Goal: Transaction & Acquisition: Book appointment/travel/reservation

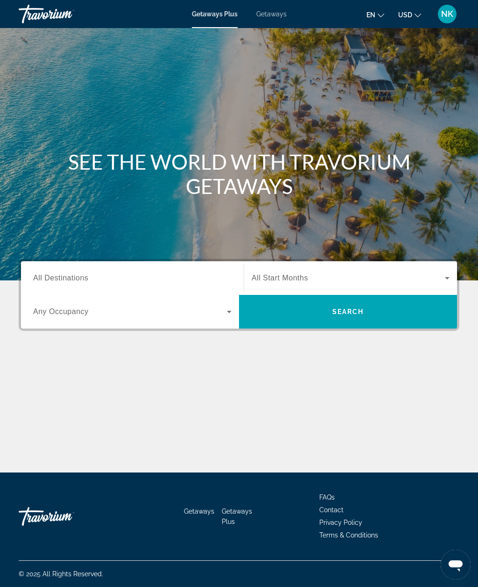
click at [63, 280] on span "All Destinations" at bounding box center [60, 278] width 55 height 8
click at [63, 280] on input "Destination All Destinations" at bounding box center [132, 278] width 199 height 11
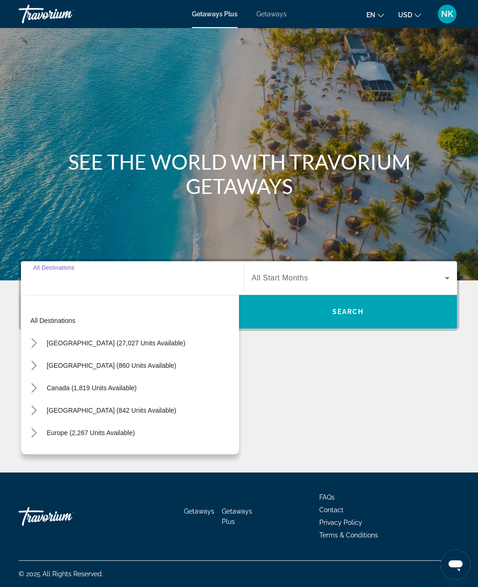
scroll to position [31, 0]
click at [33, 338] on icon "Toggle United States (27,027 units available) submenu" at bounding box center [33, 342] width 9 height 9
click at [38, 338] on icon "Toggle United States (27,027 units available) submenu" at bounding box center [33, 342] width 9 height 9
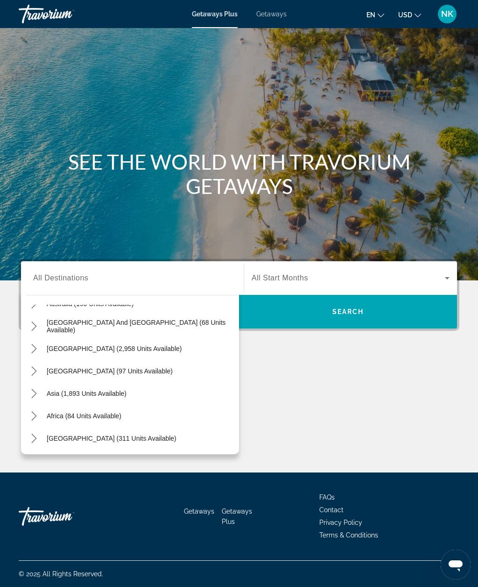
scroll to position [151, 0]
click at [37, 389] on icon "Toggle Asia (1,893 units available) submenu" at bounding box center [33, 393] width 9 height 9
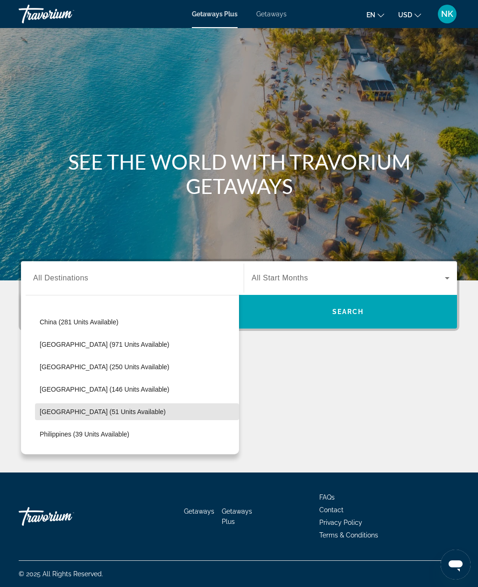
scroll to position [266, 0]
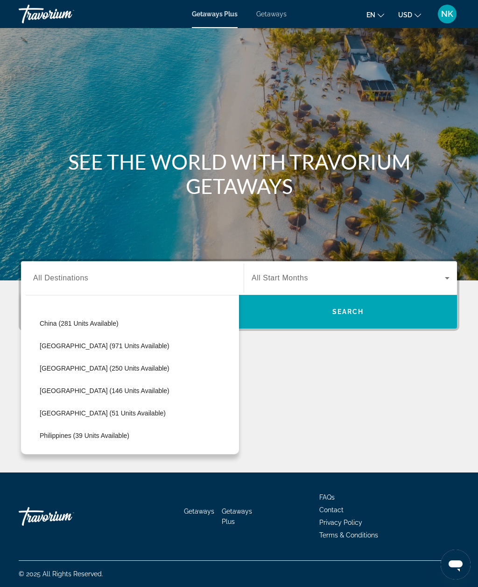
click at [139, 357] on span "Select destination: Indonesia (250 units available)" at bounding box center [137, 368] width 204 height 22
type input "**********"
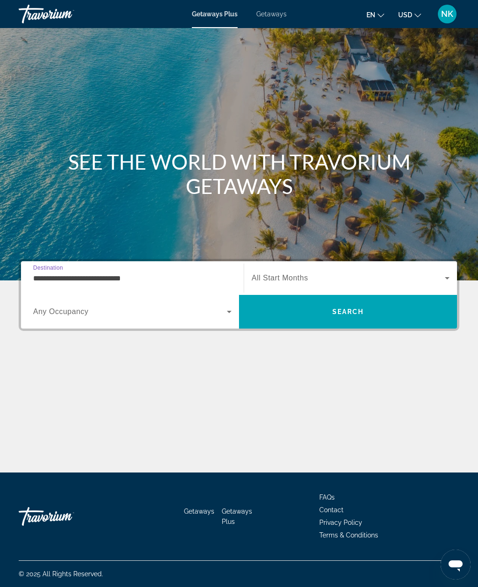
click at [159, 299] on div "Search widget" at bounding box center [132, 312] width 199 height 26
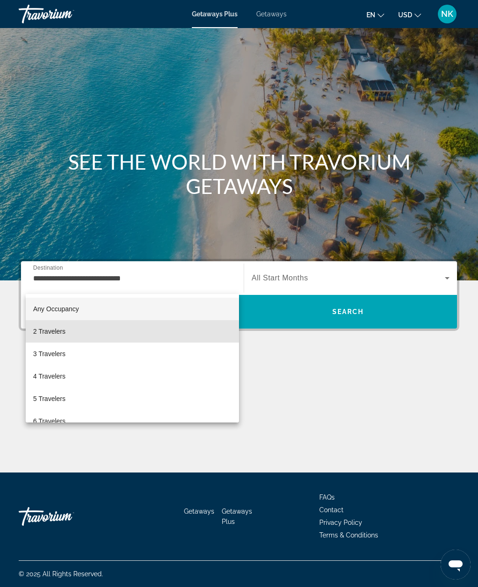
click at [97, 341] on mat-option "2 Travelers" at bounding box center [132, 331] width 213 height 22
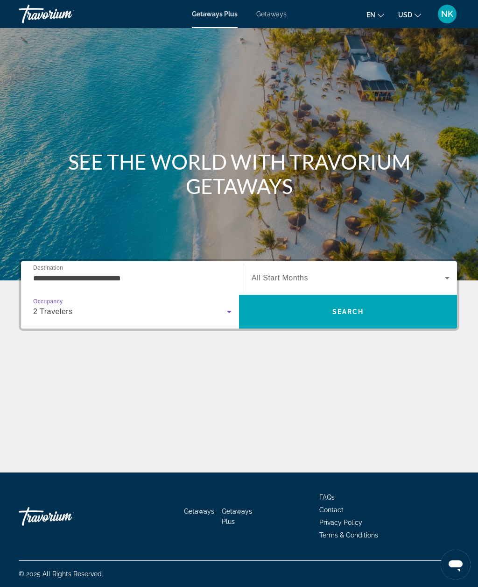
click at [178, 299] on div "2 Travelers" at bounding box center [132, 312] width 199 height 26
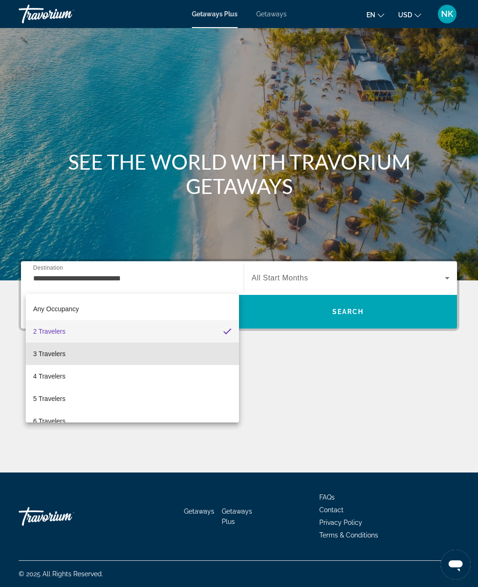
click at [128, 359] on mat-option "3 Travelers" at bounding box center [132, 353] width 213 height 22
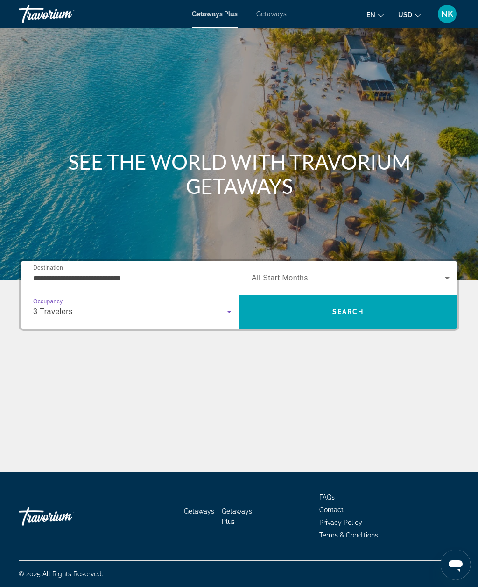
click at [160, 306] on div "3 Travelers" at bounding box center [130, 311] width 194 height 11
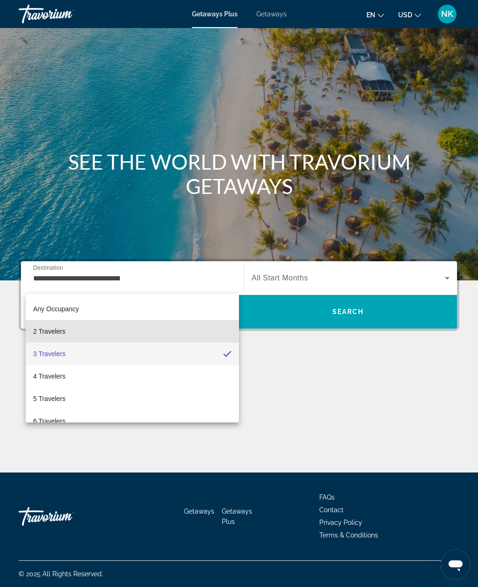
click at [63, 332] on span "2 Travelers" at bounding box center [49, 331] width 32 height 11
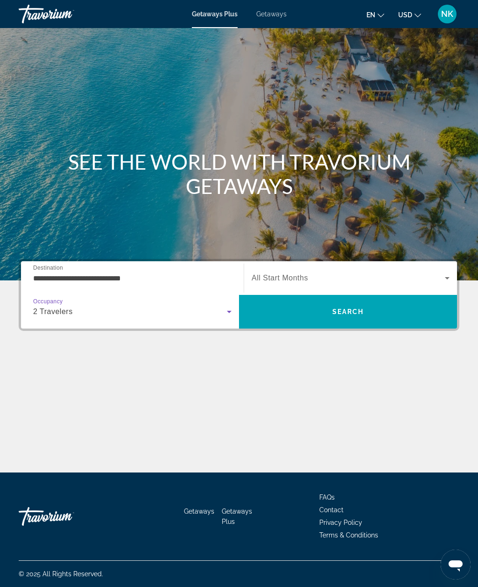
click at [278, 272] on span "Search widget" at bounding box center [348, 277] width 193 height 11
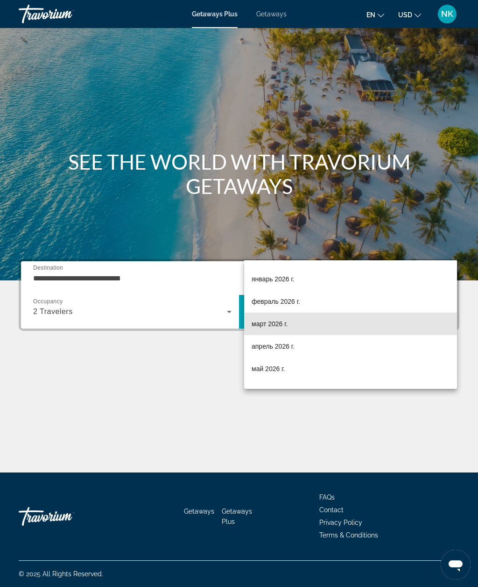
scroll to position [97, 0]
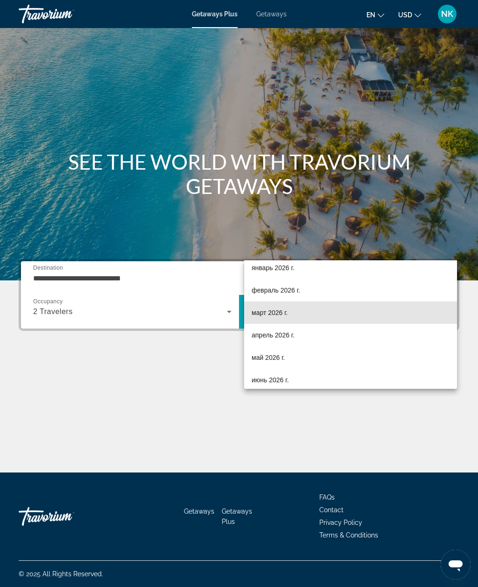
click at [306, 321] on mat-option "март 2026 г." at bounding box center [350, 312] width 213 height 22
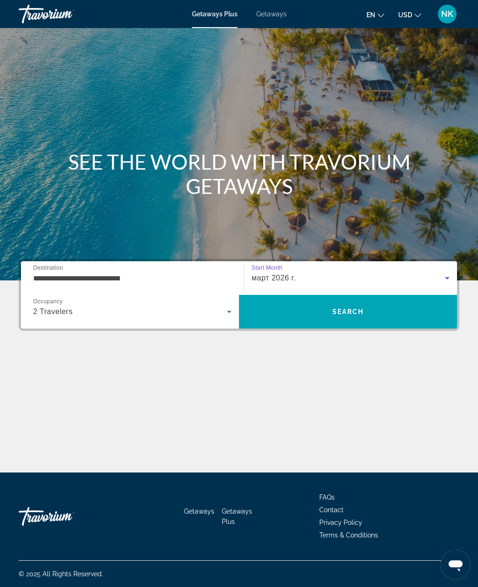
click at [317, 300] on span "Search" at bounding box center [348, 311] width 218 height 22
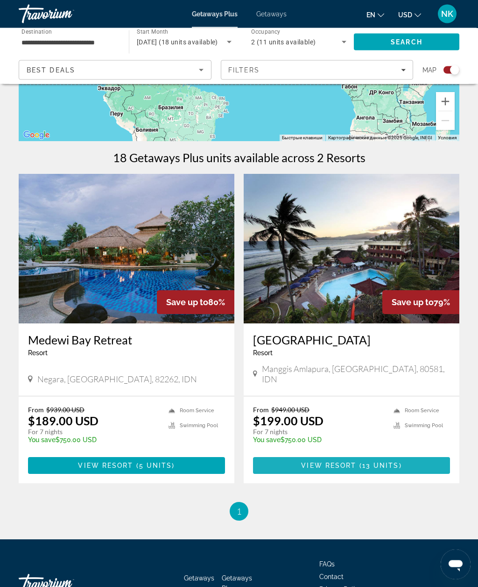
scroll to position [233, 0]
click at [341, 462] on span "View Resort" at bounding box center [328, 465] width 55 height 7
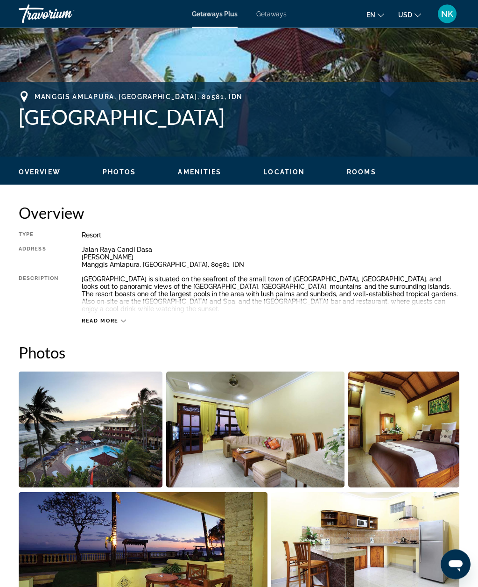
scroll to position [318, 0]
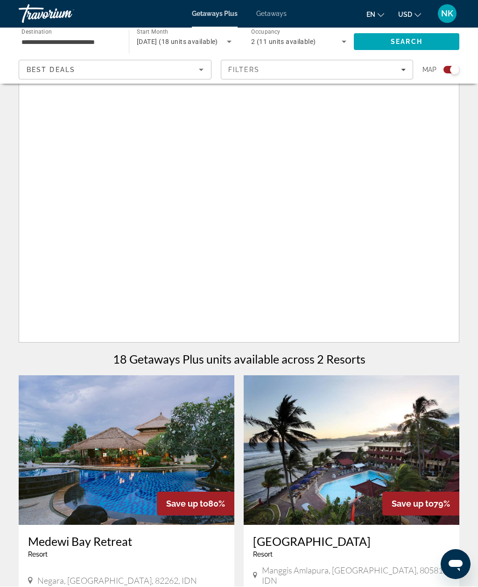
scroll to position [31, 0]
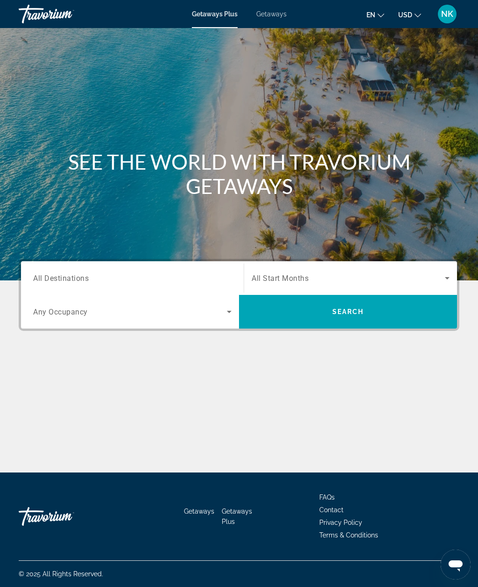
click at [108, 277] on input "Destination All Destinations" at bounding box center [132, 278] width 199 height 11
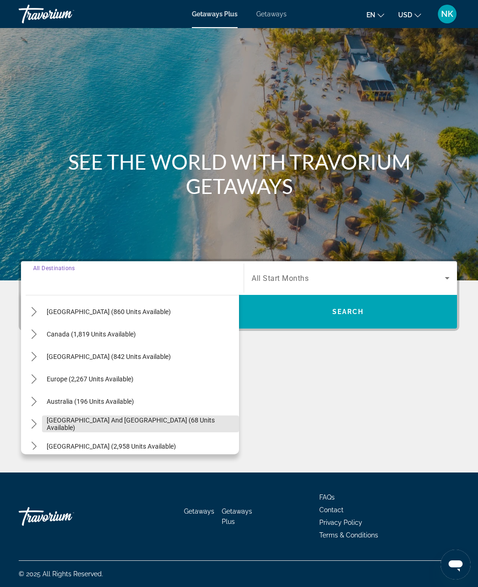
scroll to position [52, 0]
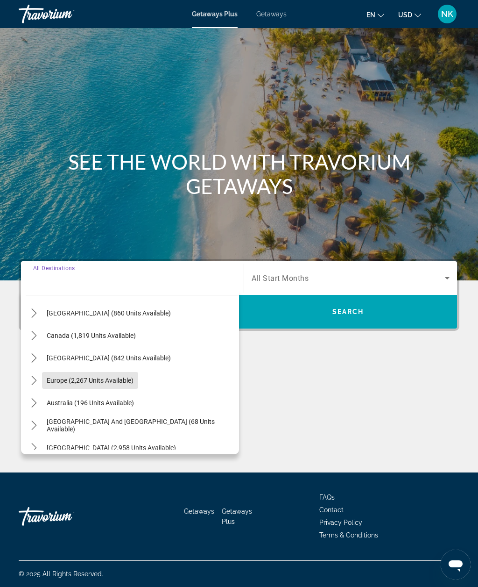
click at [109, 377] on span "Europe (2,267 units available)" at bounding box center [90, 380] width 87 height 7
type input "**********"
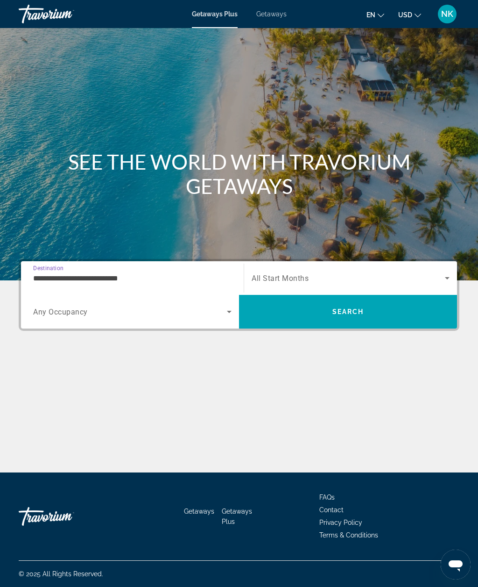
click at [225, 306] on icon "Search widget" at bounding box center [229, 311] width 11 height 11
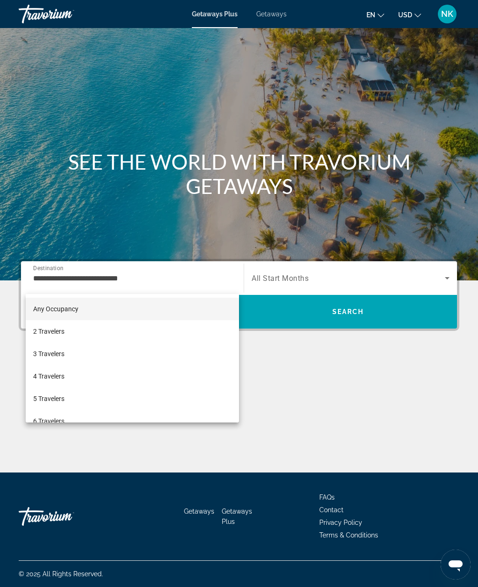
click at [109, 332] on mat-option "2 Travelers" at bounding box center [132, 331] width 213 height 22
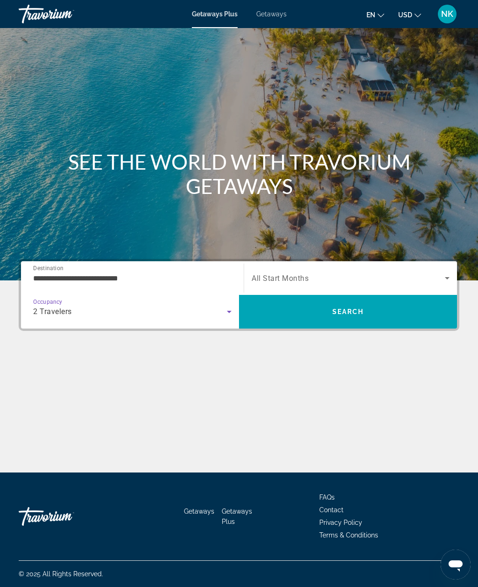
click at [345, 308] on span "Search" at bounding box center [349, 311] width 32 height 7
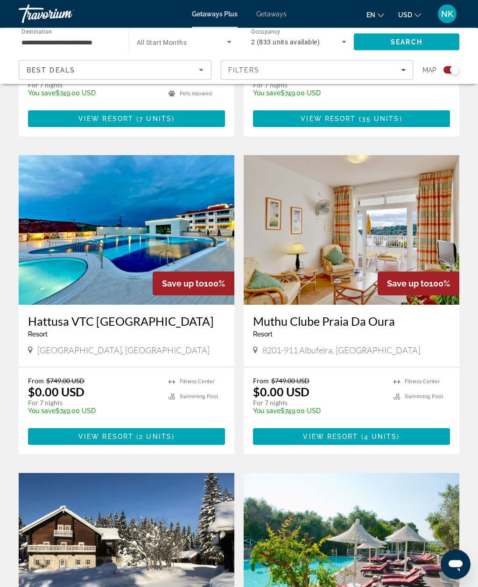
scroll to position [579, 0]
click at [402, 71] on icon "Filters" at bounding box center [403, 70] width 5 height 5
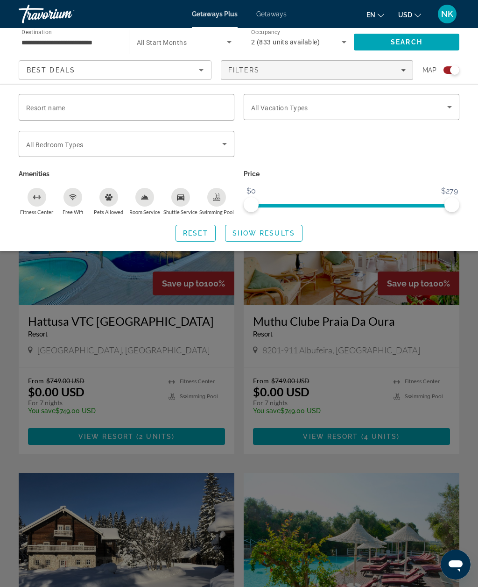
click at [212, 148] on span "Search widget" at bounding box center [124, 143] width 196 height 11
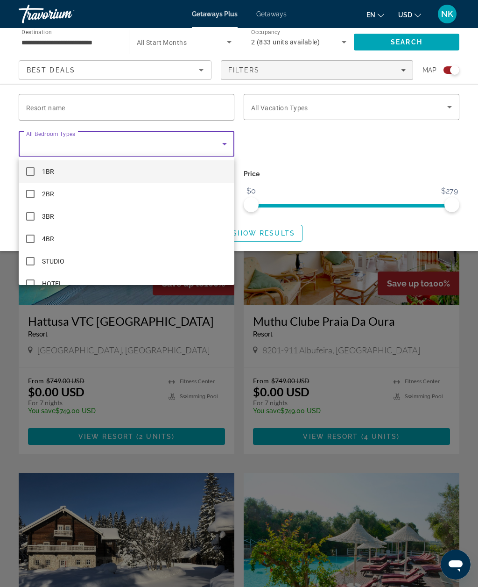
click at [309, 69] on div at bounding box center [239, 293] width 478 height 587
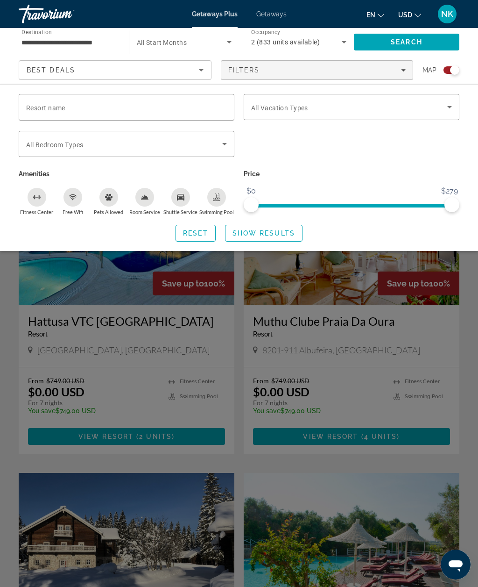
click at [205, 74] on icon "Sort by" at bounding box center [201, 69] width 11 height 11
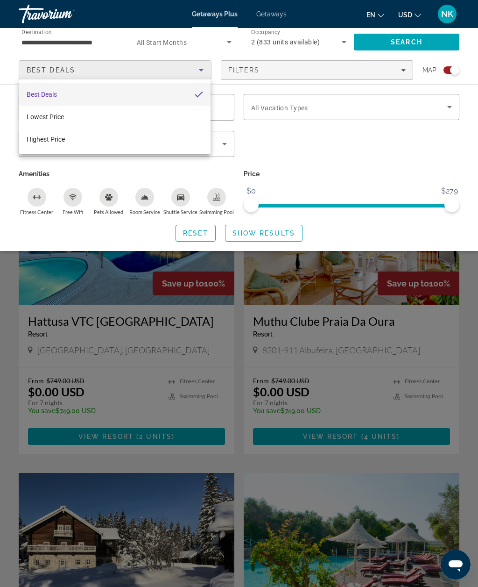
click at [349, 107] on div at bounding box center [239, 293] width 478 height 587
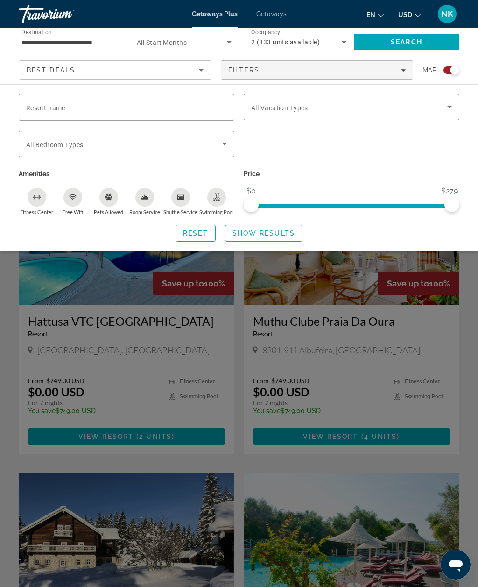
click at [357, 107] on span "Search widget" at bounding box center [349, 106] width 196 height 11
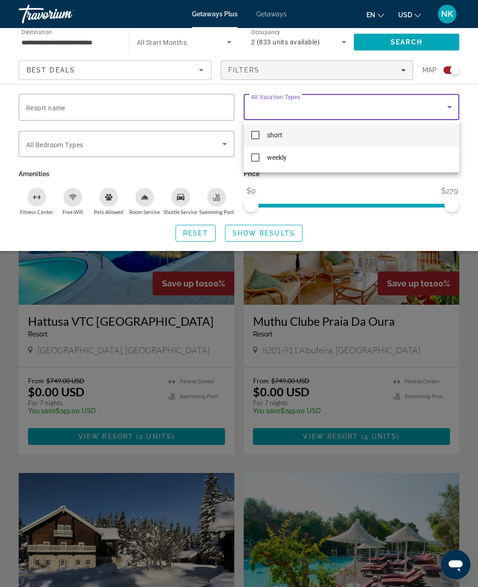
click at [313, 301] on div at bounding box center [239, 293] width 478 height 587
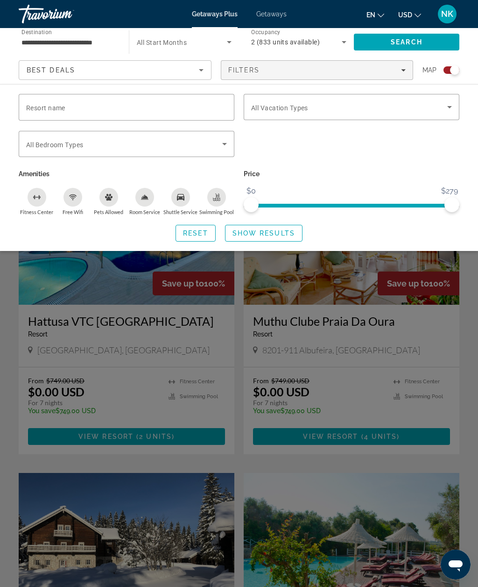
click at [419, 330] on div "Search widget" at bounding box center [239, 363] width 478 height 447
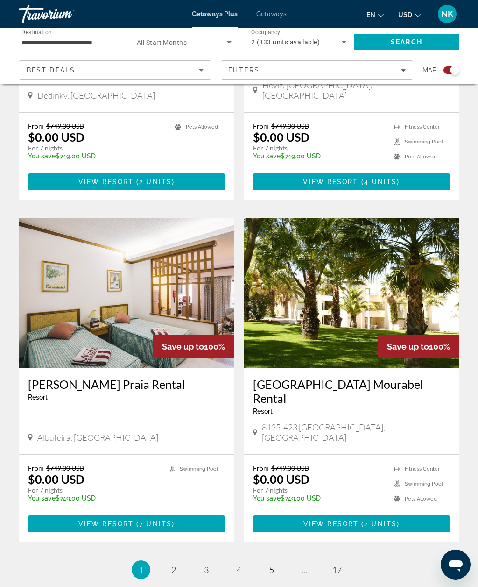
scroll to position [1847, 0]
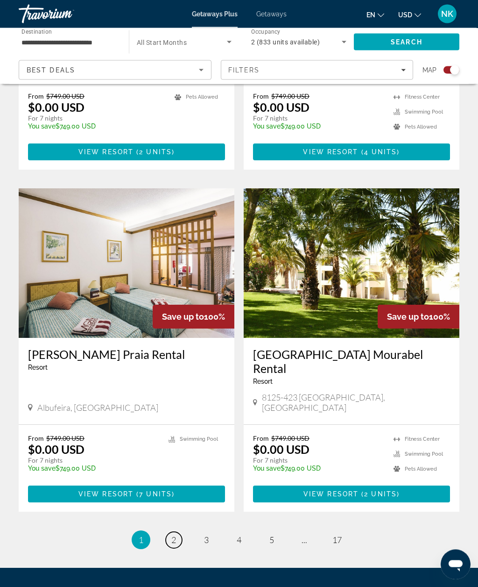
click at [175, 535] on span "2" at bounding box center [173, 540] width 5 height 10
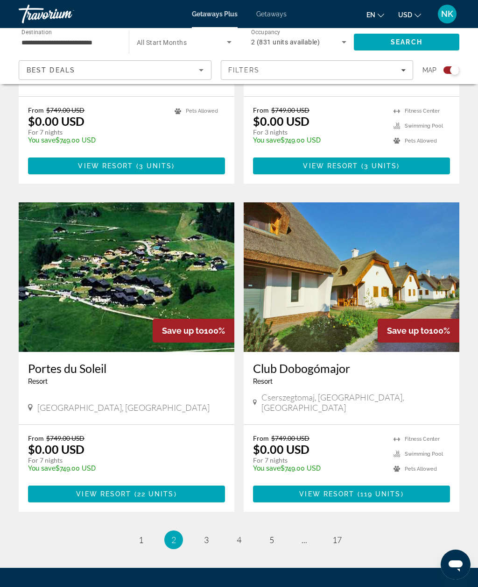
scroll to position [1847, 0]
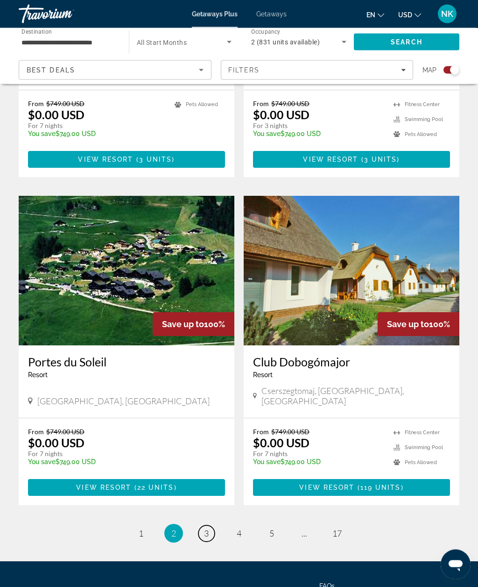
click at [205, 528] on span "3" at bounding box center [206, 533] width 5 height 10
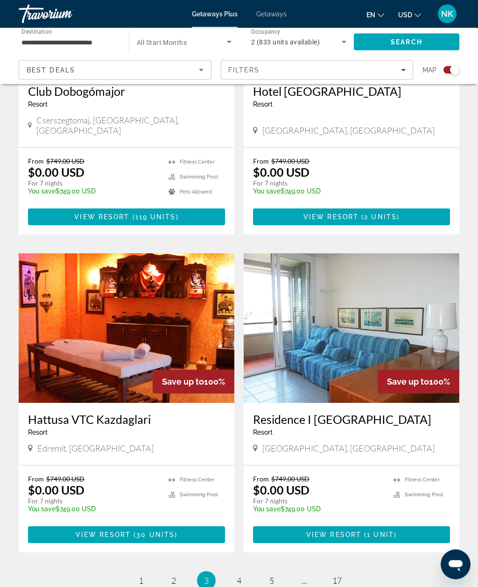
scroll to position [1847, 0]
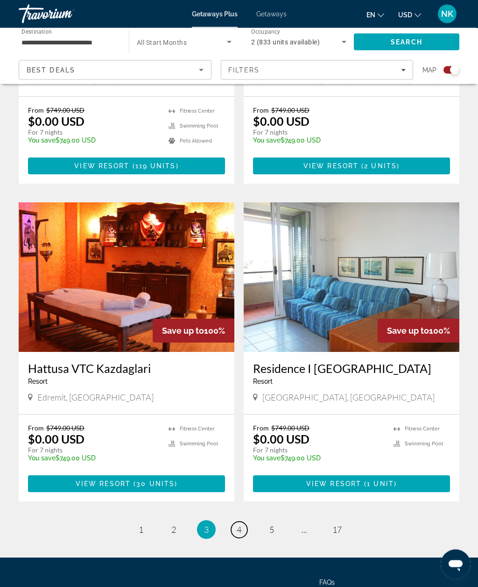
click at [243, 522] on link "page 4" at bounding box center [239, 530] width 16 height 16
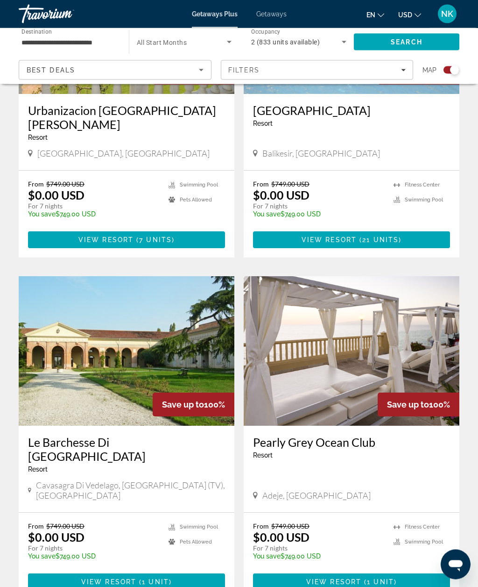
scroll to position [1757, 0]
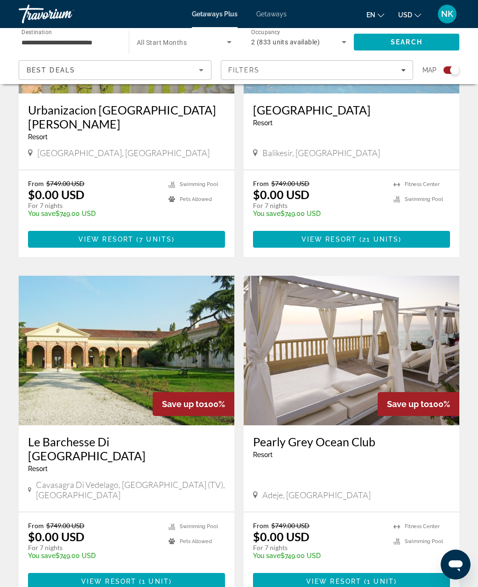
click at [342, 318] on img "Main content" at bounding box center [352, 350] width 216 height 149
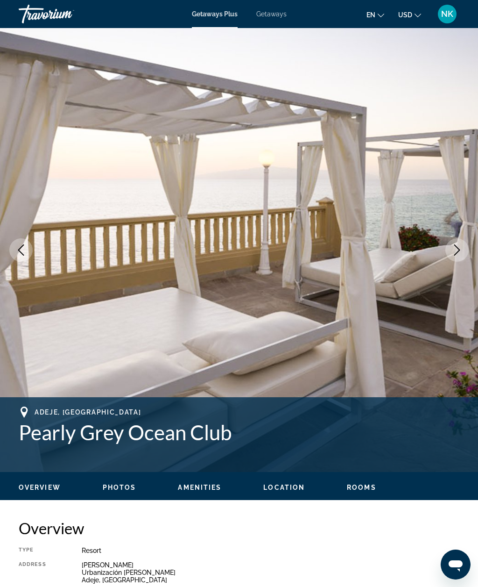
click at [453, 256] on button "Next image" at bounding box center [457, 249] width 23 height 23
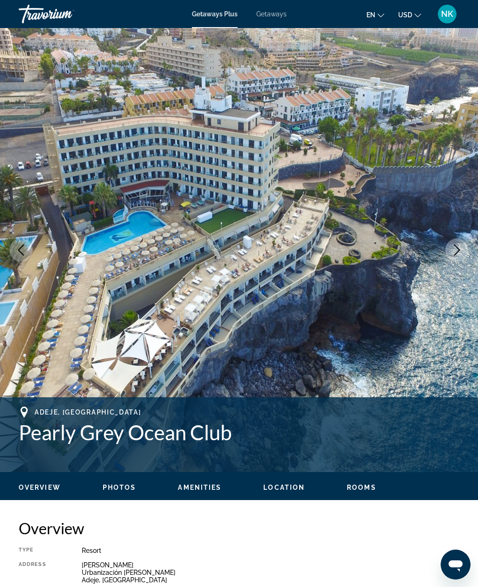
click at [453, 252] on icon "Next image" at bounding box center [457, 249] width 11 height 11
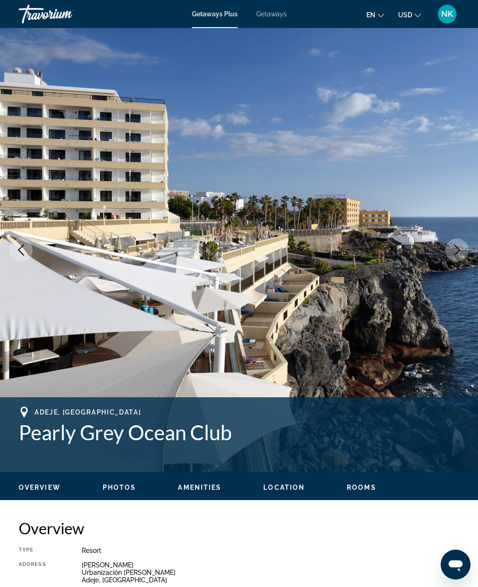
click at [451, 251] on button "Next image" at bounding box center [457, 249] width 23 height 23
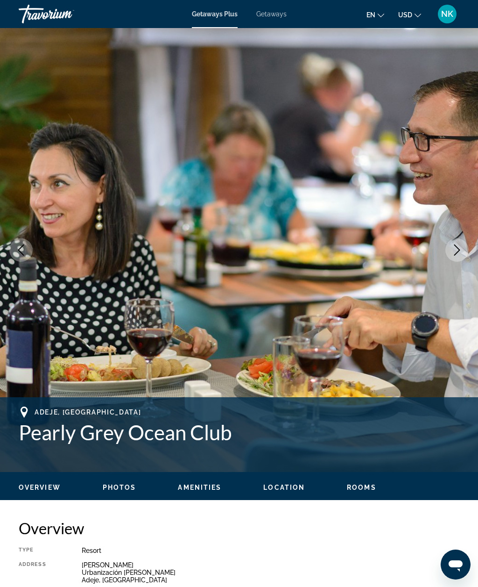
click at [454, 254] on icon "Next image" at bounding box center [457, 249] width 11 height 11
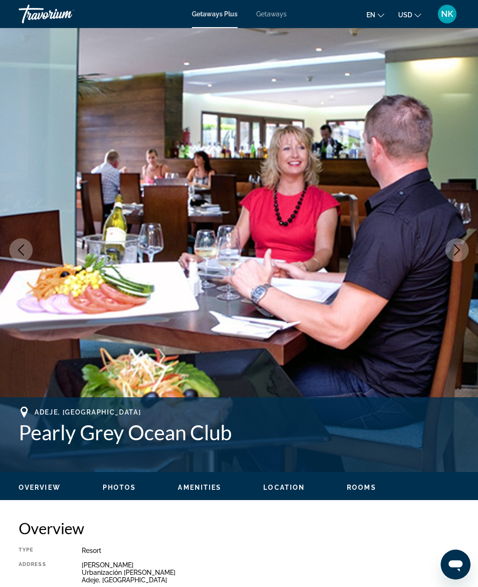
click at [453, 250] on icon "Next image" at bounding box center [457, 249] width 11 height 11
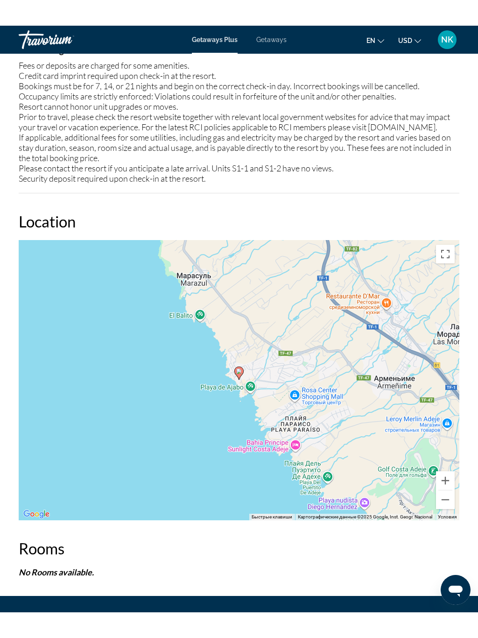
scroll to position [1410, 0]
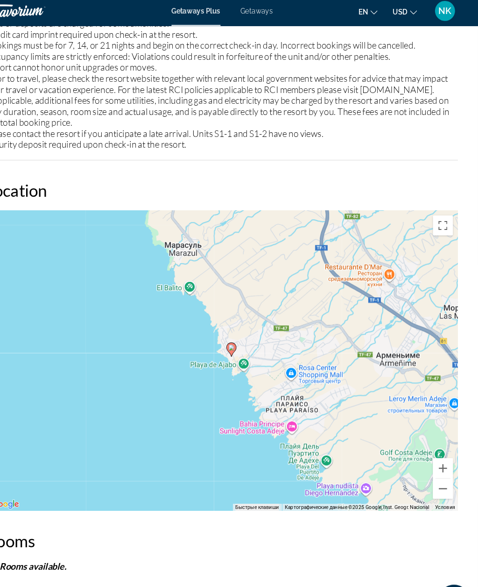
click at [436, 212] on button "Включить полноэкранный режим" at bounding box center [445, 214] width 19 height 19
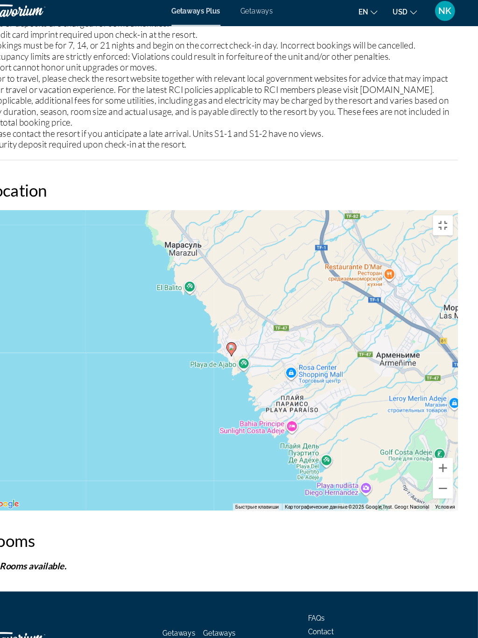
scroll to position [0, 0]
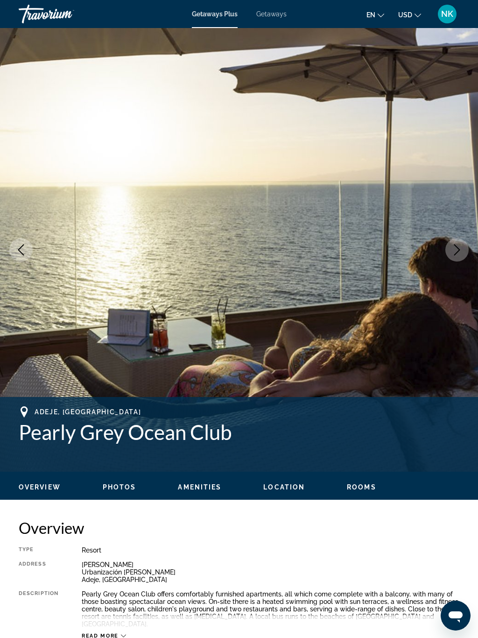
click at [279, 489] on span "Location" at bounding box center [284, 486] width 42 height 7
click at [286, 486] on span "Location" at bounding box center [284, 486] width 42 height 7
click at [291, 490] on span "Location" at bounding box center [284, 486] width 42 height 7
click at [291, 486] on span "Location" at bounding box center [284, 486] width 42 height 7
click at [285, 490] on span "Location" at bounding box center [284, 486] width 42 height 7
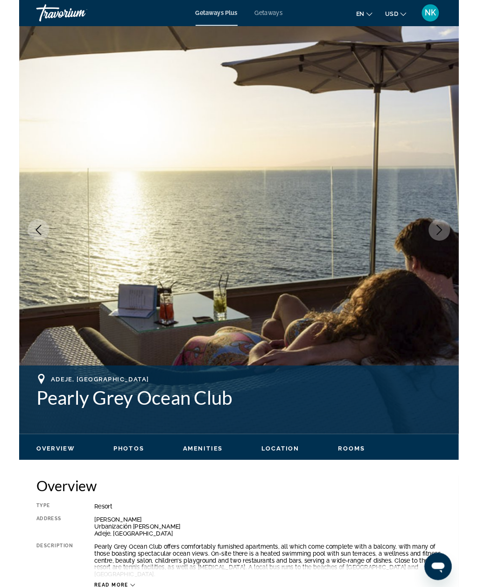
scroll to position [1414, 0]
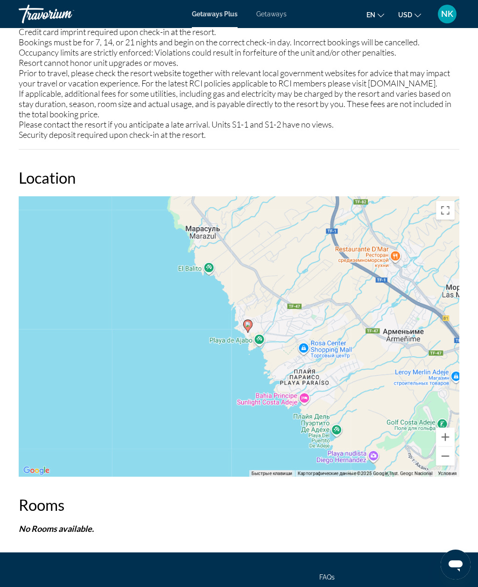
click at [448, 214] on button "Включить полноэкранный режим" at bounding box center [445, 210] width 19 height 19
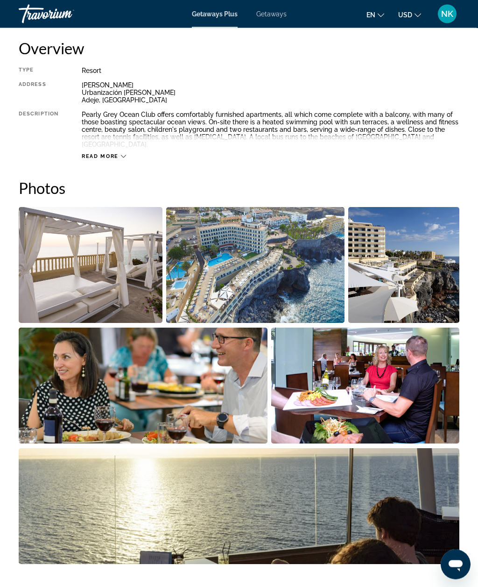
scroll to position [477, 0]
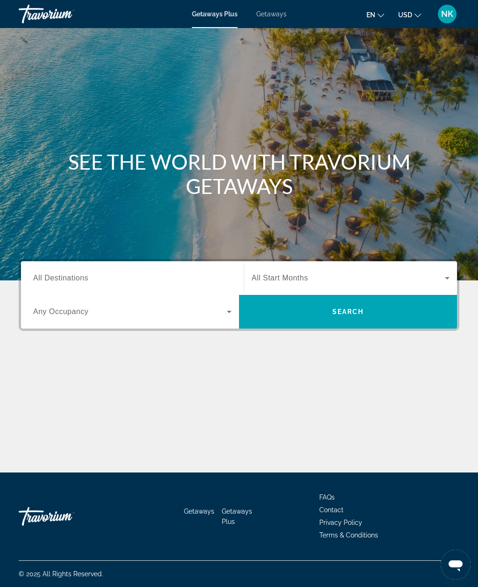
click at [271, 12] on span "Getaways" at bounding box center [271, 13] width 30 height 7
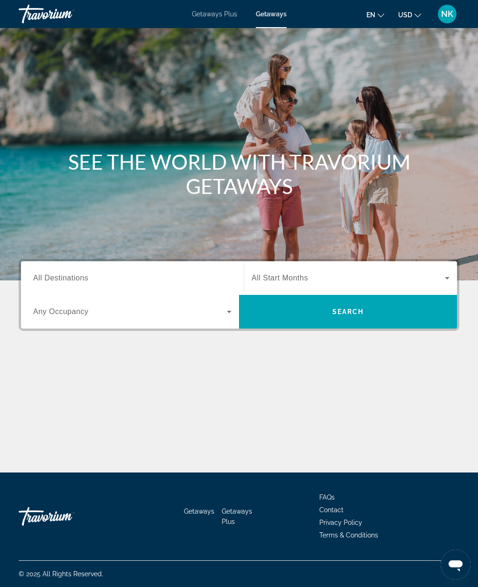
click at [73, 276] on span "All Destinations" at bounding box center [60, 278] width 55 height 8
click at [73, 276] on input "Destination All Destinations" at bounding box center [132, 278] width 199 height 11
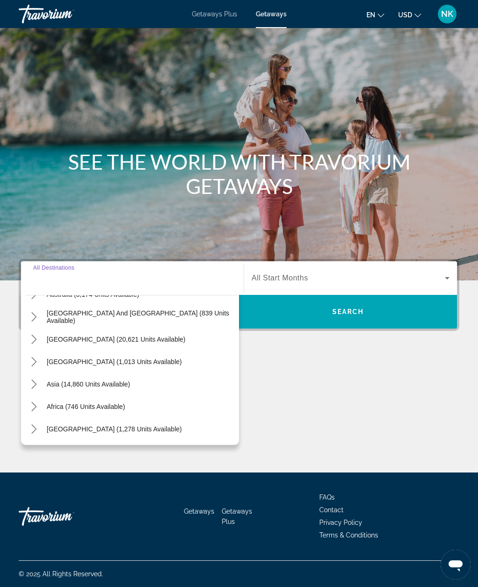
scroll to position [151, 0]
click at [34, 402] on icon "Toggle Africa (746 units available) submenu" at bounding box center [33, 406] width 9 height 9
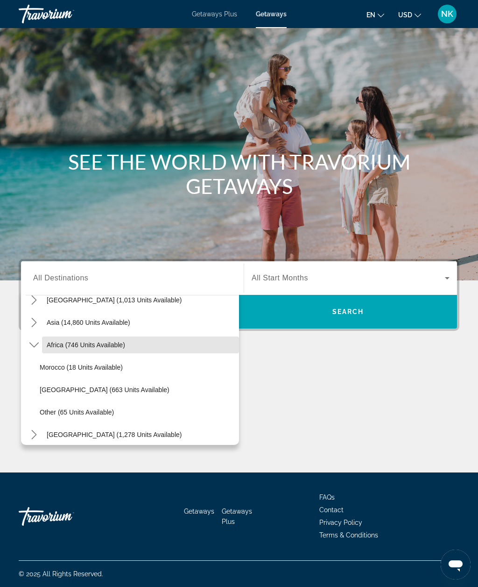
scroll to position [216, 0]
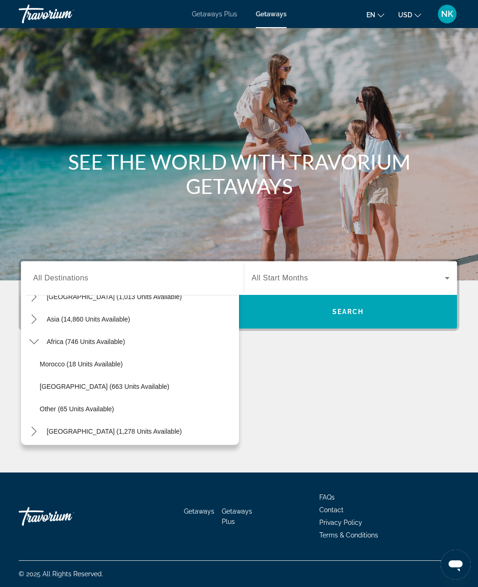
click at [100, 383] on span "South Africa (663 units available)" at bounding box center [105, 386] width 130 height 7
type input "**********"
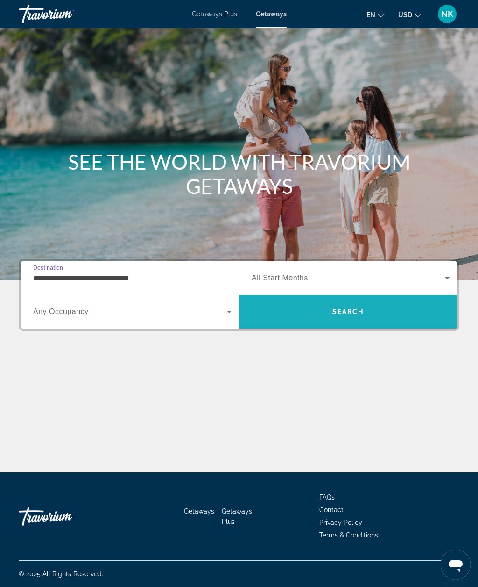
click at [340, 308] on span "Search" at bounding box center [349, 311] width 32 height 7
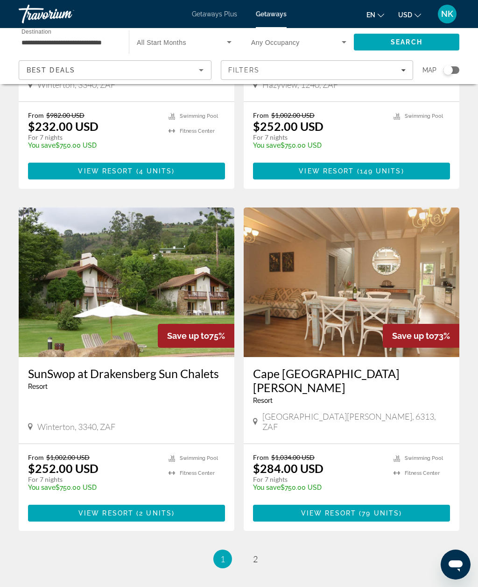
scroll to position [1535, 0]
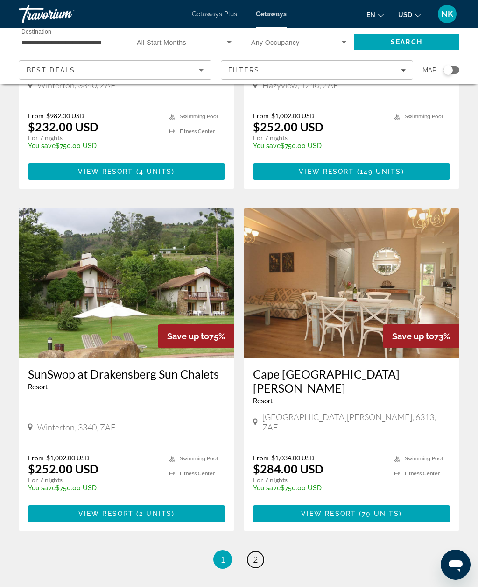
click at [258, 551] on link "page 2" at bounding box center [256, 559] width 16 height 16
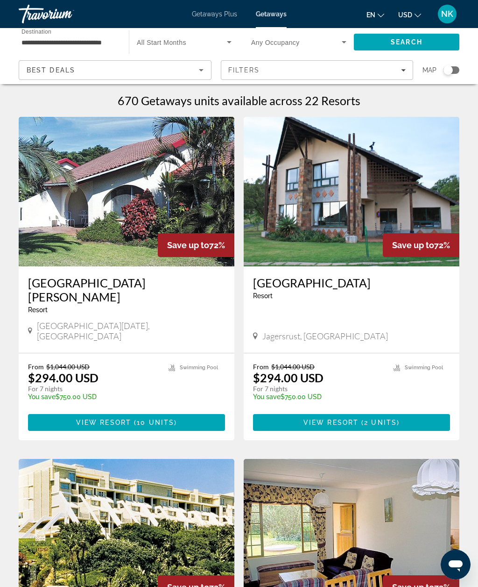
click at [387, 60] on span "Filters" at bounding box center [317, 70] width 192 height 22
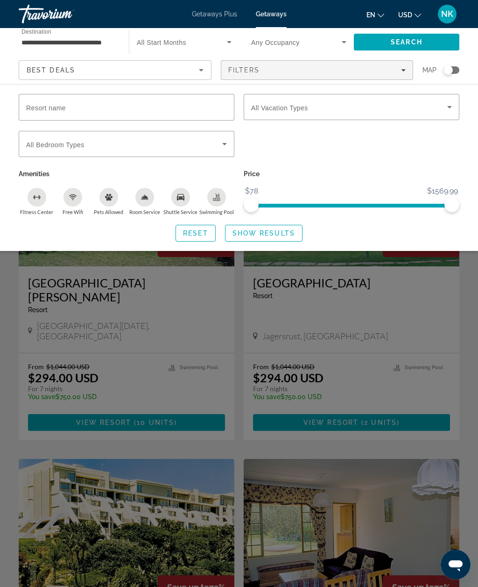
click at [359, 359] on div "Search widget" at bounding box center [239, 363] width 478 height 447
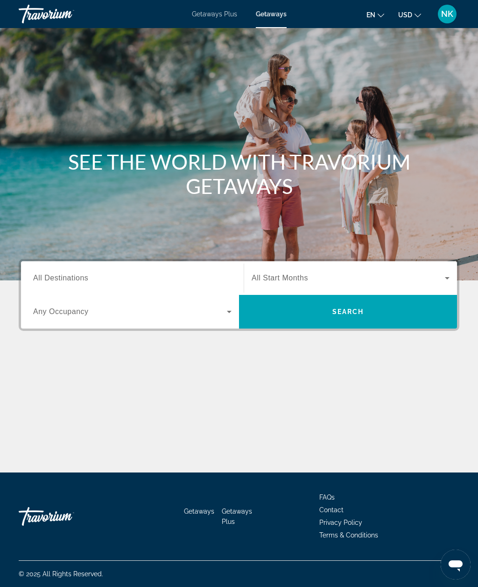
click at [223, 24] on div "Getaways Plus Getaways en English Español Français Italiano Português русский U…" at bounding box center [239, 14] width 478 height 24
click at [208, 16] on span "Getaways Plus" at bounding box center [214, 13] width 45 height 7
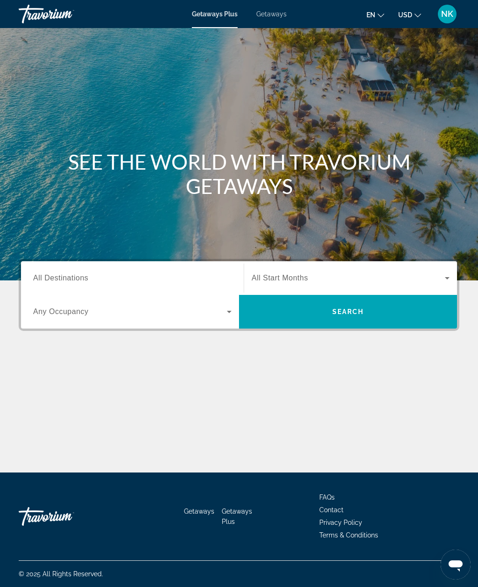
click at [202, 283] on input "Destination All Destinations" at bounding box center [132, 278] width 199 height 11
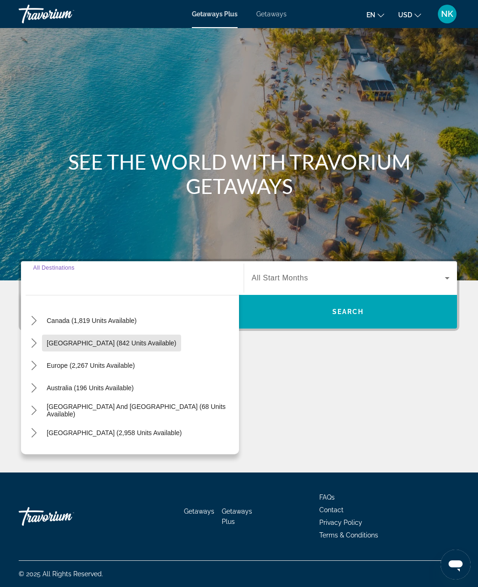
scroll to position [78, 0]
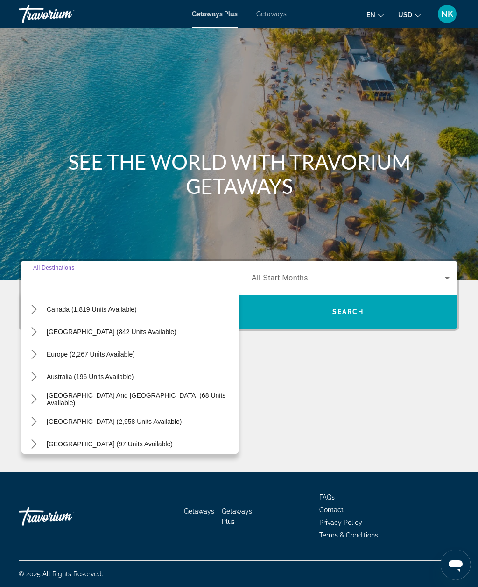
click at [34, 349] on icon "Toggle Europe (2,267 units available) submenu" at bounding box center [33, 353] width 9 height 9
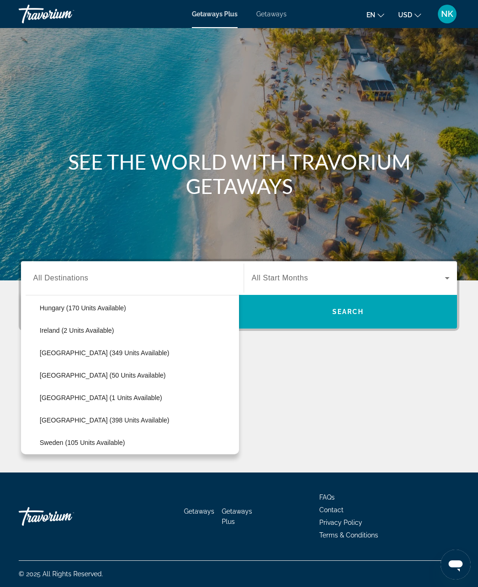
scroll to position [304, 0]
click at [95, 342] on span "Select destination: Italy (349 units available)" at bounding box center [137, 353] width 204 height 22
type input "**********"
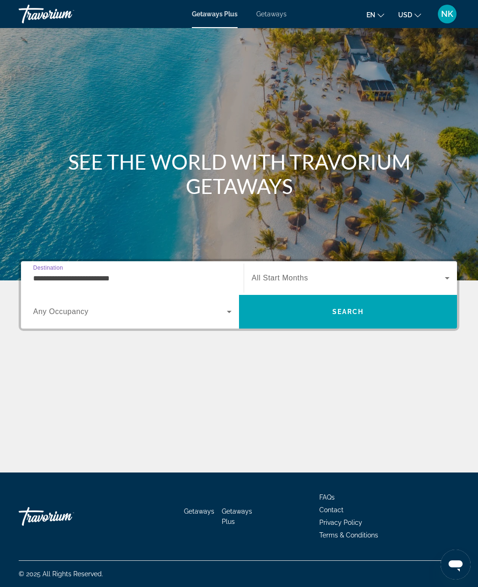
click at [173, 306] on span "Search widget" at bounding box center [130, 311] width 194 height 11
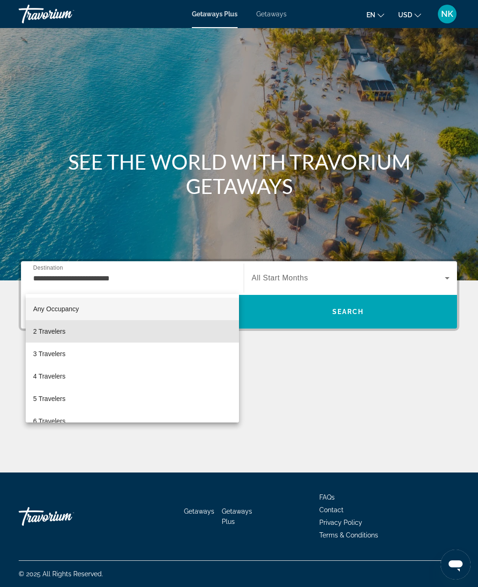
click at [85, 336] on mat-option "2 Travelers" at bounding box center [132, 331] width 213 height 22
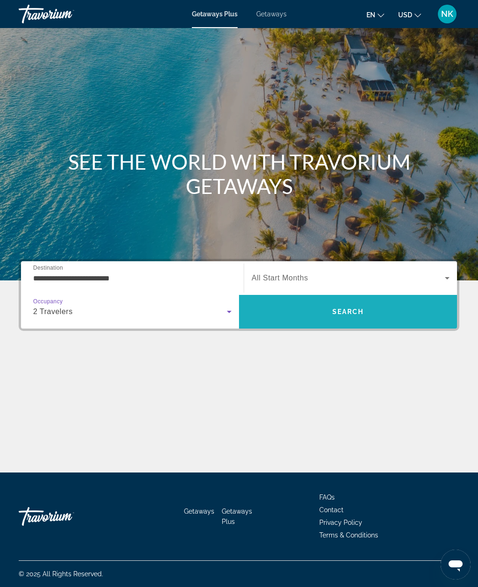
click at [328, 300] on span "Search" at bounding box center [348, 311] width 218 height 22
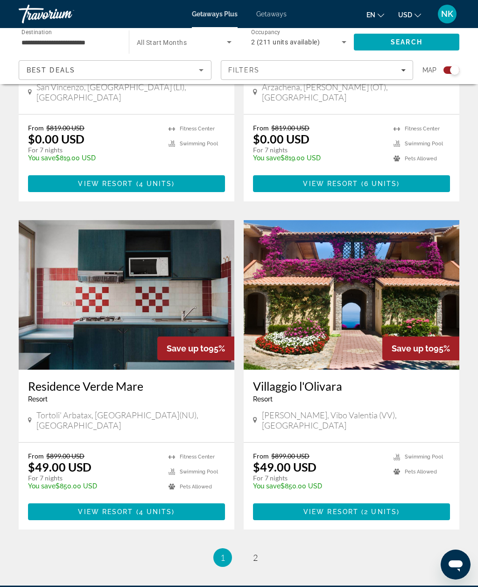
scroll to position [1847, 0]
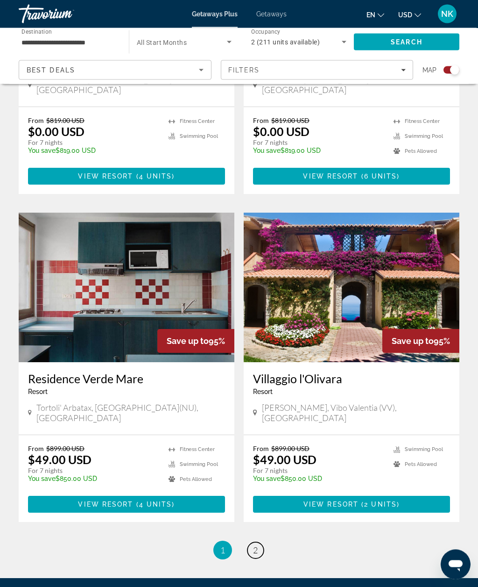
click at [258, 542] on link "page 2" at bounding box center [256, 550] width 16 height 16
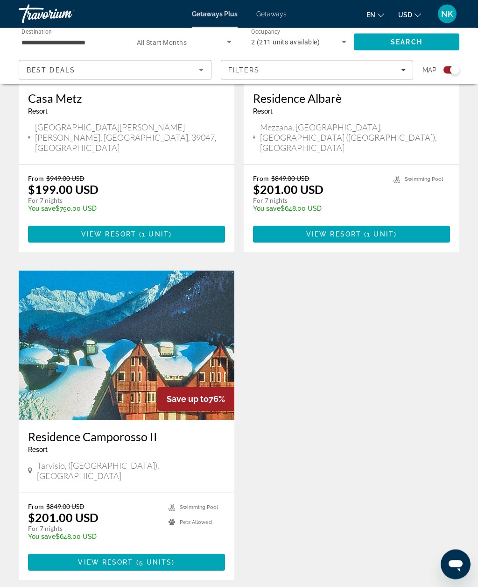
scroll to position [1847, 0]
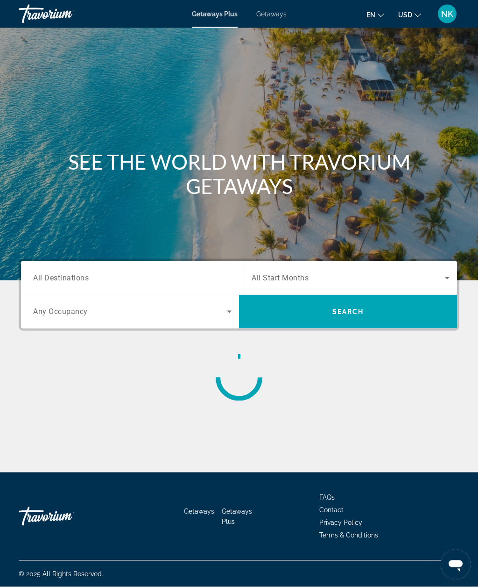
scroll to position [31, 0]
click at [179, 273] on input "Destination All Destinations" at bounding box center [132, 278] width 199 height 11
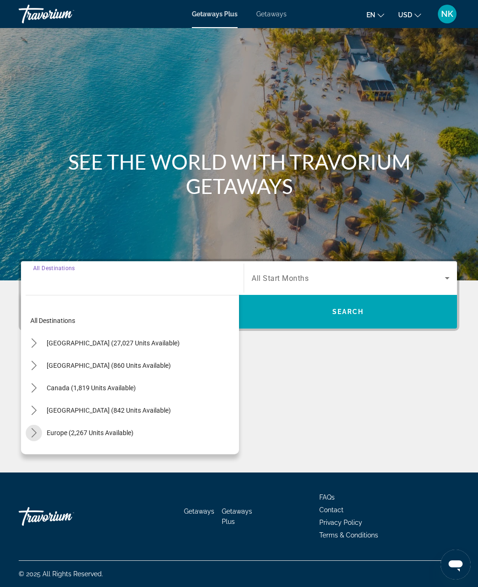
click at [40, 425] on mat-icon "Toggle Europe (2,267 units available) submenu" at bounding box center [34, 433] width 16 height 16
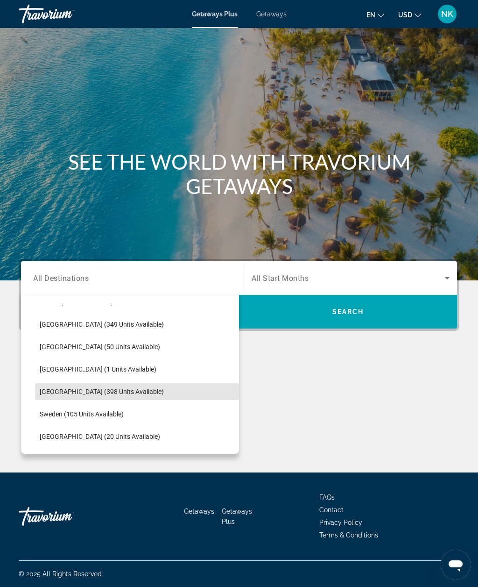
scroll to position [334, 0]
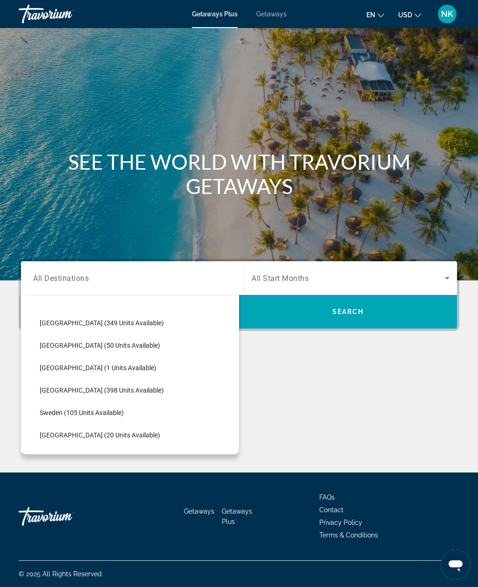
click at [153, 379] on span "Select destination: Spain (398 units available)" at bounding box center [137, 390] width 204 height 22
type input "**********"
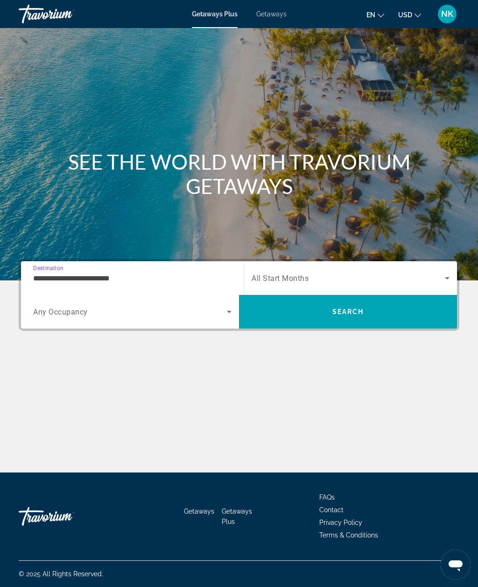
click at [220, 306] on span "Search widget" at bounding box center [130, 311] width 194 height 11
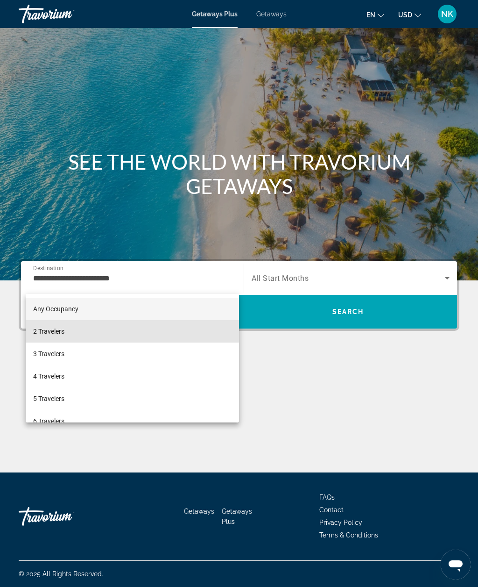
click at [172, 335] on mat-option "2 Travelers" at bounding box center [132, 331] width 213 height 22
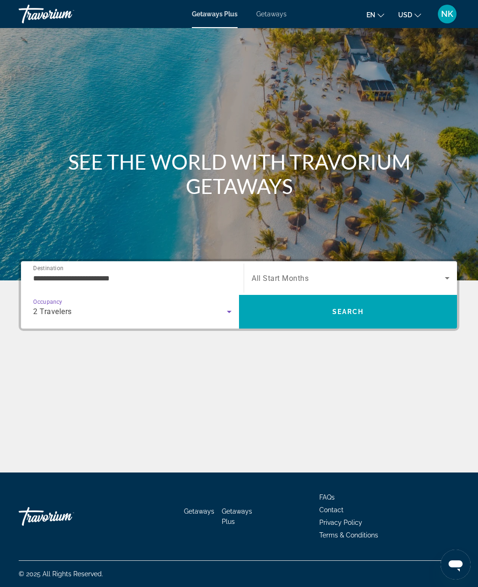
click at [358, 300] on span "Search" at bounding box center [348, 311] width 218 height 22
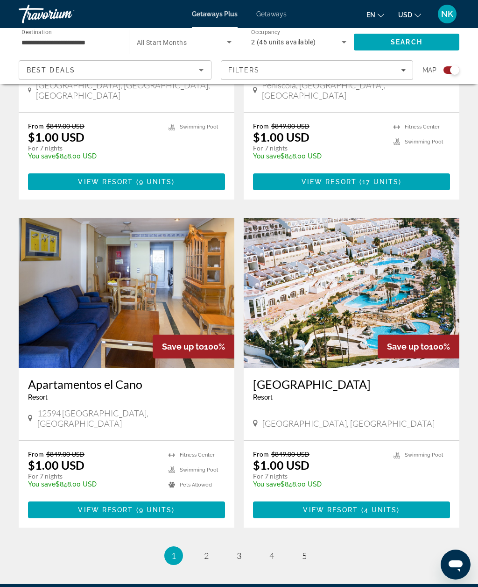
scroll to position [1861, 0]
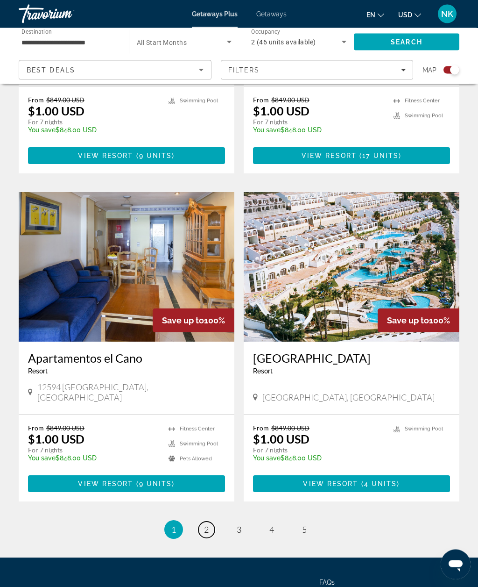
click at [210, 522] on link "page 2" at bounding box center [207, 530] width 16 height 16
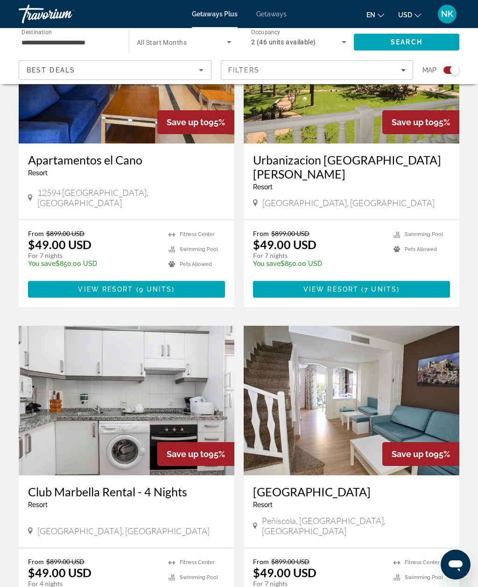
scroll to position [1861, 0]
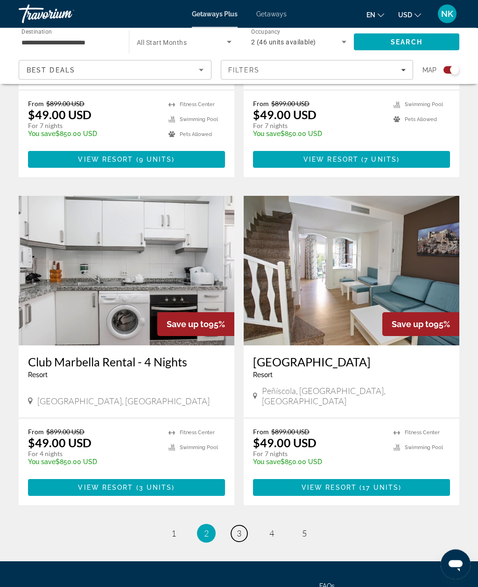
click at [235, 526] on link "page 3" at bounding box center [239, 534] width 16 height 16
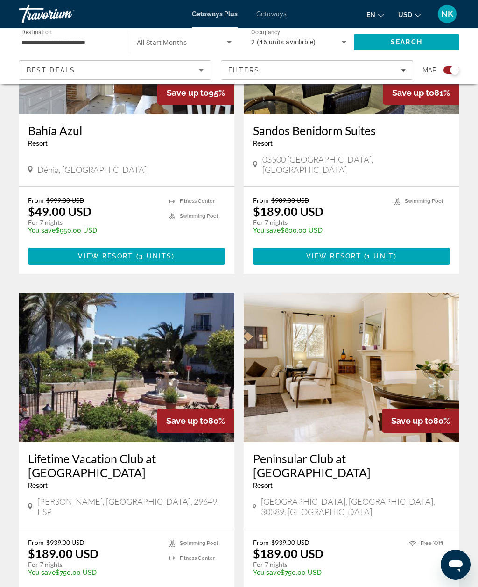
scroll to position [1847, 0]
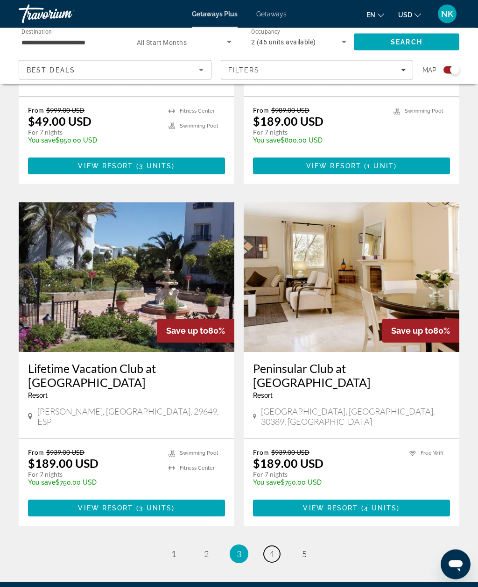
click at [274, 549] on span "4" at bounding box center [272, 554] width 5 height 10
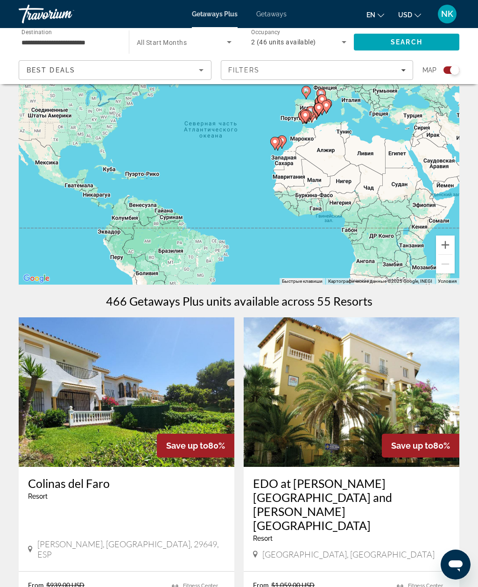
scroll to position [88, 0]
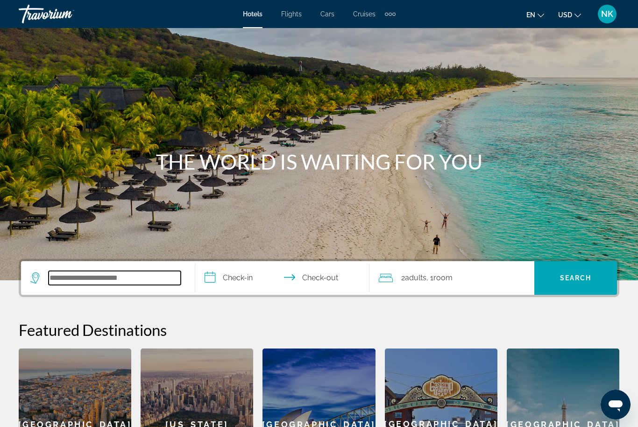
click at [88, 277] on input "Search hotel destination" at bounding box center [115, 278] width 132 height 14
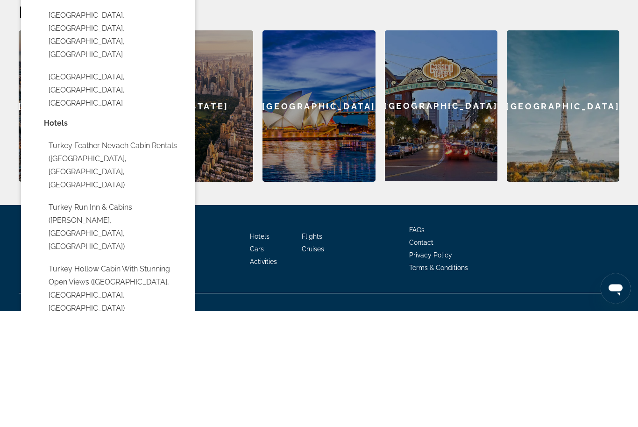
scroll to position [211, 0]
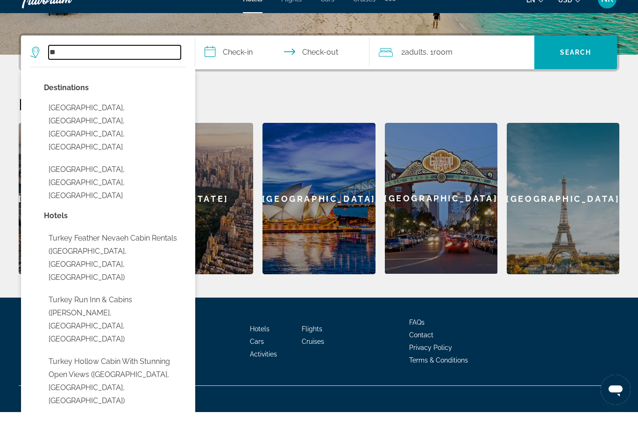
type input "*"
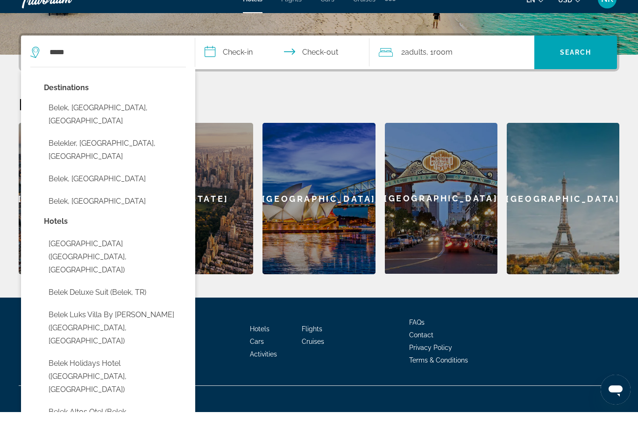
click at [86, 185] on button "Belek, Turkey" at bounding box center [115, 194] width 142 height 18
type input "**********"
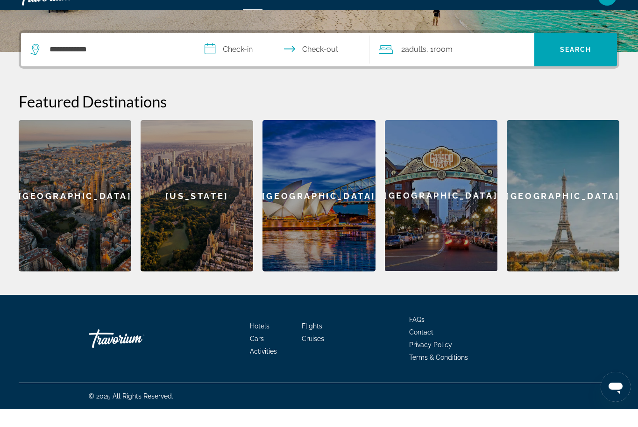
click at [211, 50] on input "**********" at bounding box center [284, 68] width 178 height 36
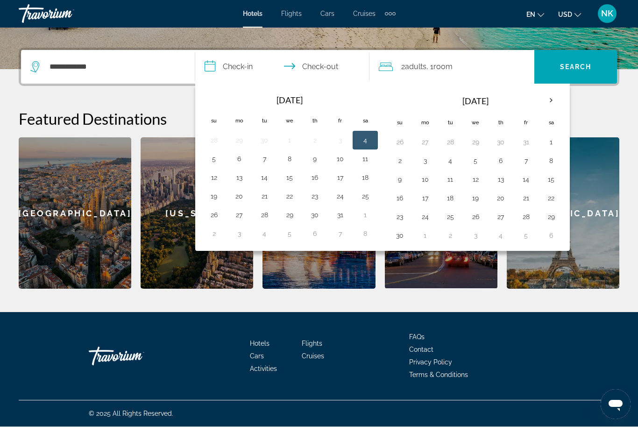
click at [553, 92] on th "Next month" at bounding box center [551, 101] width 25 height 21
click at [552, 97] on th "Next month" at bounding box center [551, 101] width 25 height 21
click at [550, 95] on th "Next month" at bounding box center [551, 101] width 25 height 21
click at [553, 96] on th "Next month" at bounding box center [551, 101] width 25 height 21
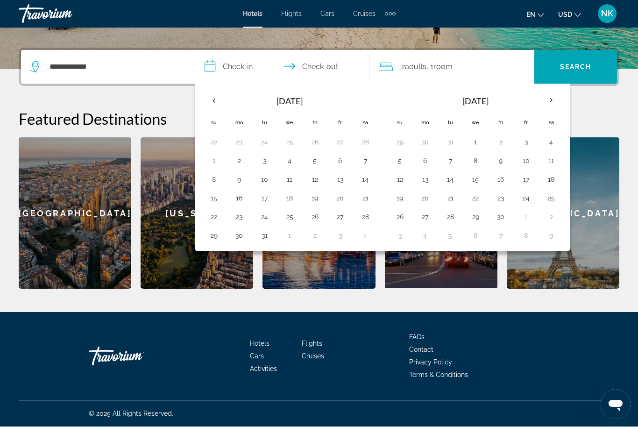
click at [554, 98] on th "Next month" at bounding box center [551, 101] width 25 height 21
click at [550, 213] on button "30" at bounding box center [551, 217] width 15 height 13
click at [554, 233] on button "6" at bounding box center [551, 235] width 15 height 13
type input "**********"
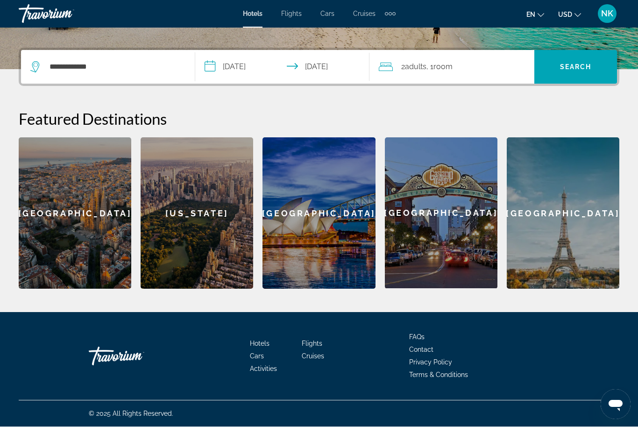
click at [585, 62] on span "Search" at bounding box center [575, 67] width 83 height 22
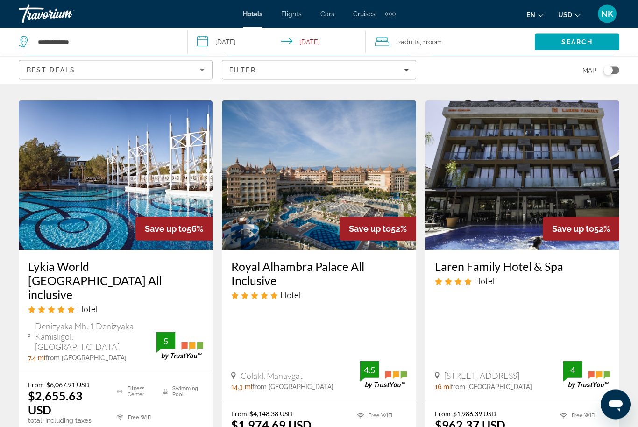
scroll to position [369, 0]
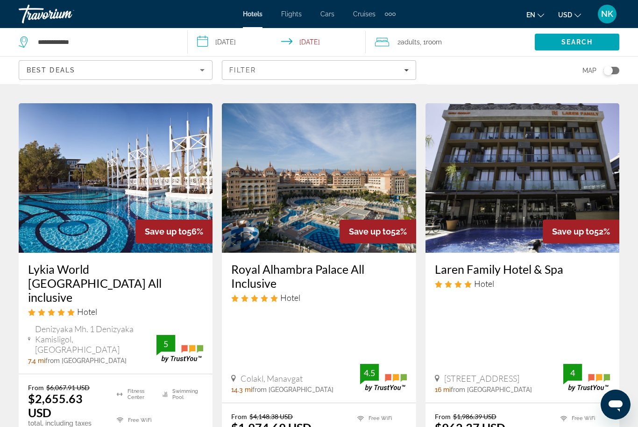
click at [615, 68] on div "Toggle map" at bounding box center [612, 70] width 16 height 7
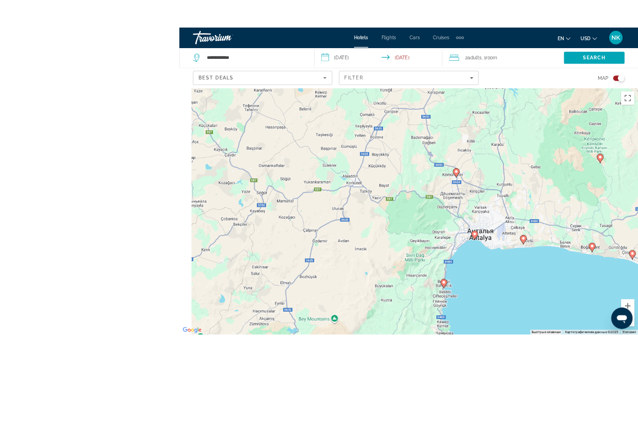
scroll to position [115, 0]
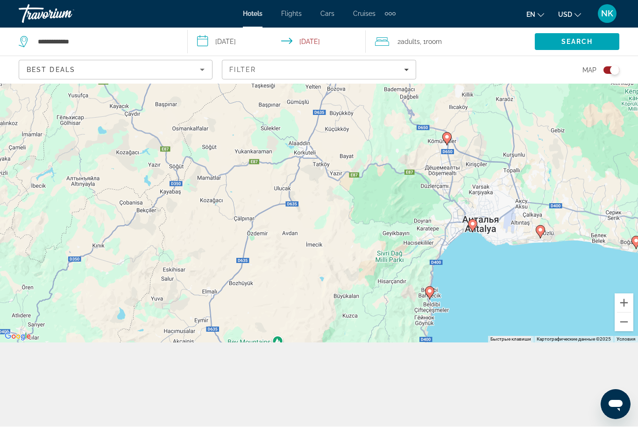
click at [611, 69] on div "Toggle map" at bounding box center [614, 70] width 9 height 9
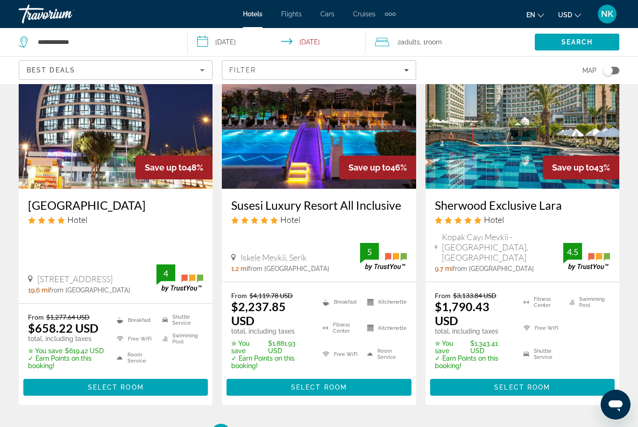
scroll to position [1292, 0]
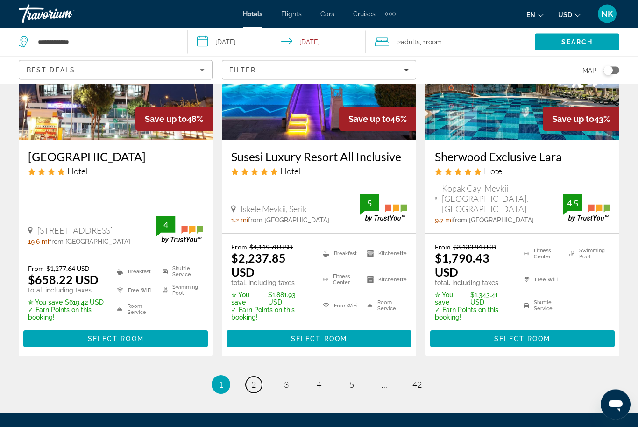
click at [251, 380] on span "2" at bounding box center [253, 385] width 5 height 10
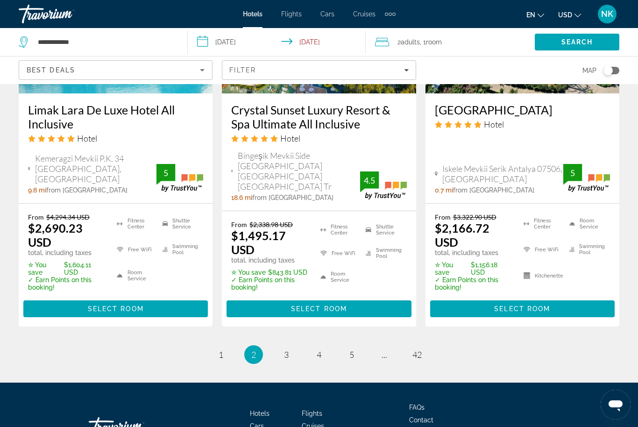
scroll to position [1356, 0]
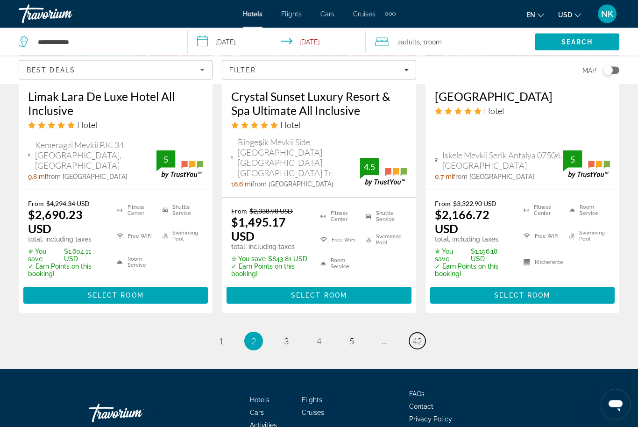
click at [413, 336] on span "42" at bounding box center [416, 341] width 9 height 10
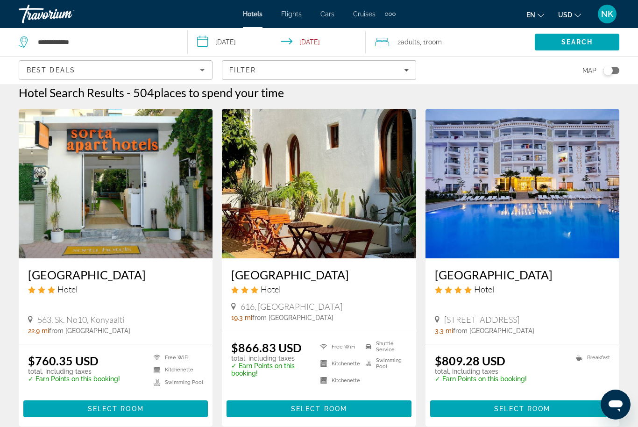
scroll to position [5, 0]
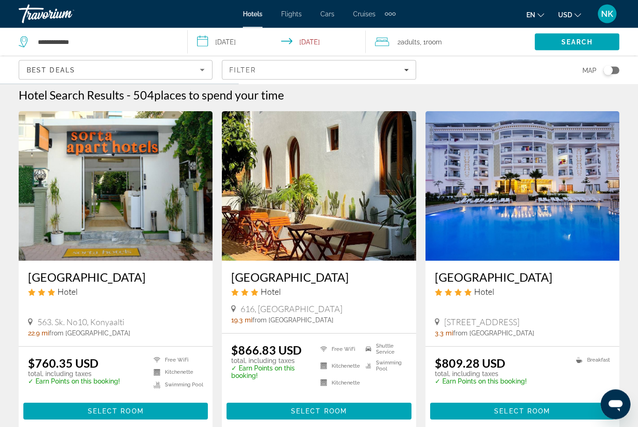
click at [310, 185] on img "Main content" at bounding box center [319, 186] width 194 height 149
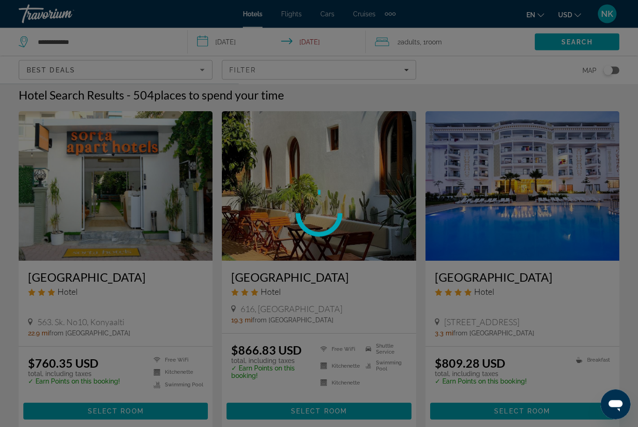
scroll to position [6, 0]
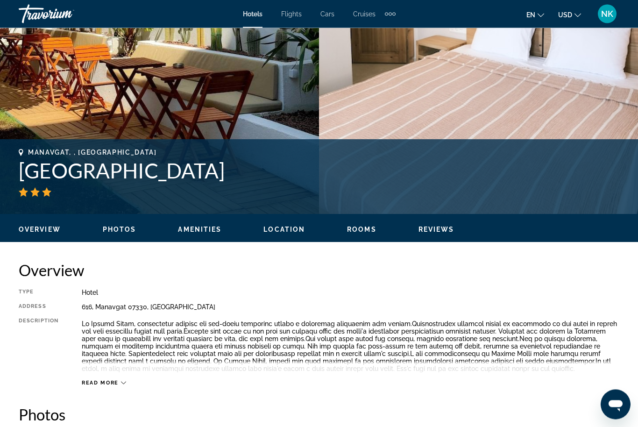
click at [130, 227] on span "Photos" at bounding box center [120, 229] width 34 height 7
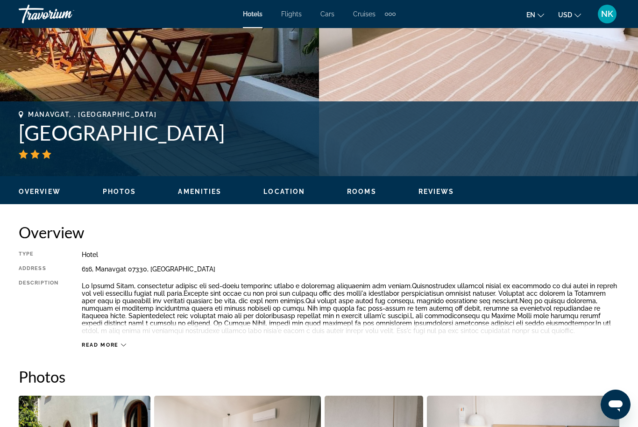
scroll to position [295, 0]
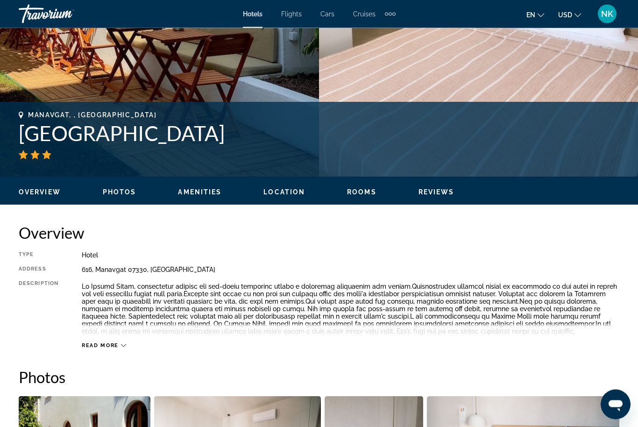
click at [44, 186] on ul "Overview Photos Amenities Location Rooms Reviews Modify Dates" at bounding box center [319, 191] width 601 height 10
click at [43, 186] on ul "Overview Photos Amenities Location Rooms Reviews Modify Dates" at bounding box center [319, 191] width 601 height 10
click at [43, 191] on span "Overview" at bounding box center [40, 192] width 42 height 7
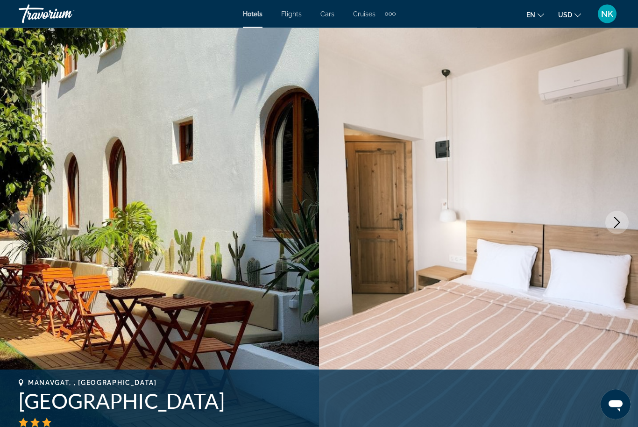
scroll to position [0, 0]
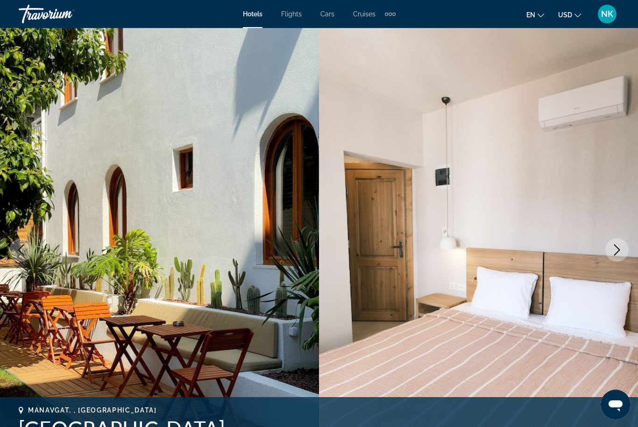
click at [299, 18] on span "Flights" at bounding box center [291, 13] width 21 height 7
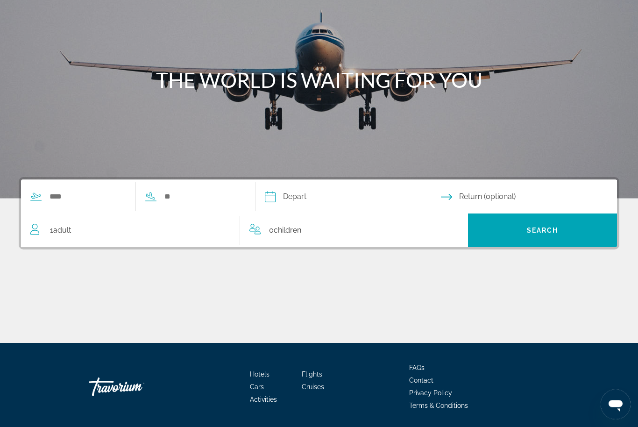
scroll to position [82, 0]
